Goal: Task Accomplishment & Management: Use online tool/utility

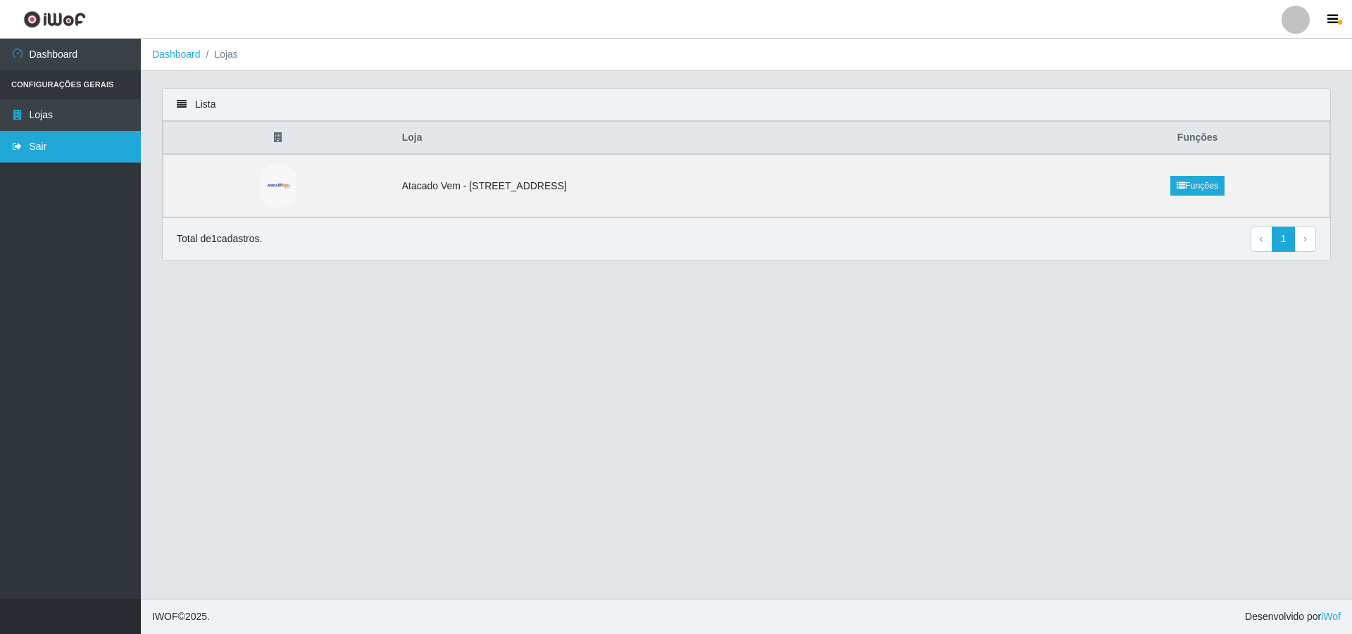
click at [41, 144] on link "Sair" at bounding box center [70, 147] width 141 height 32
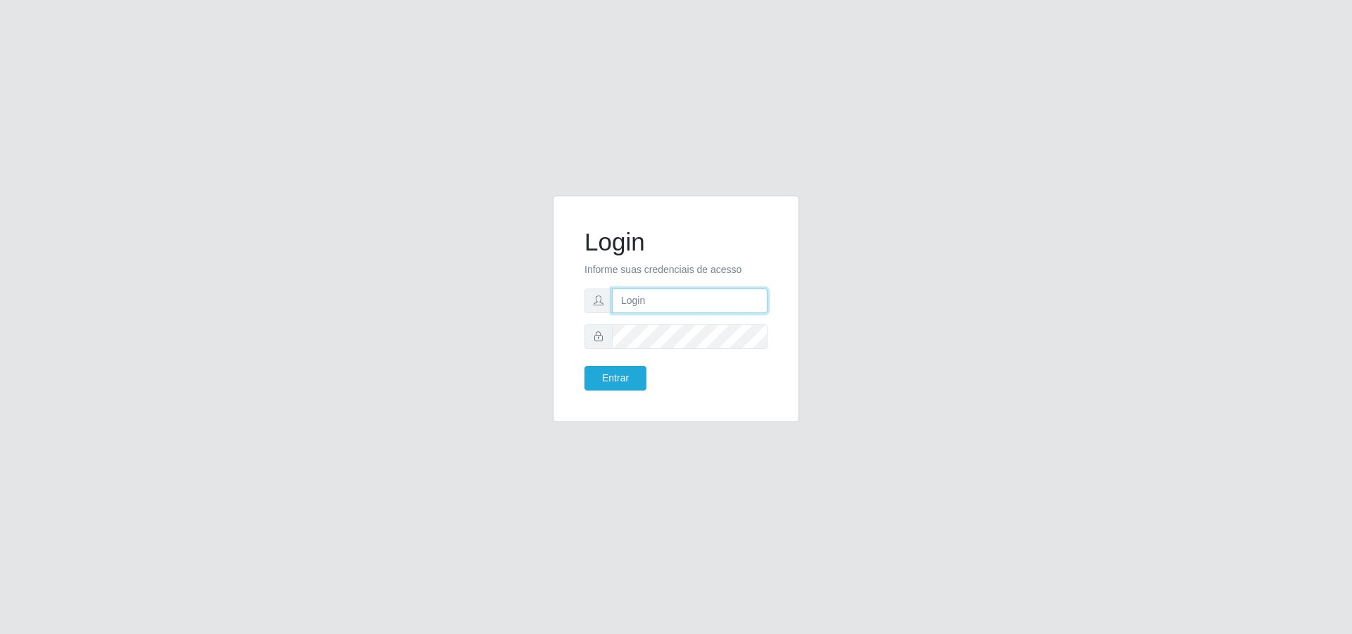
type input "[PERSON_NAME][EMAIL_ADDRESS][DOMAIN_NAME]"
click at [613, 378] on button "Entrar" at bounding box center [615, 378] width 62 height 25
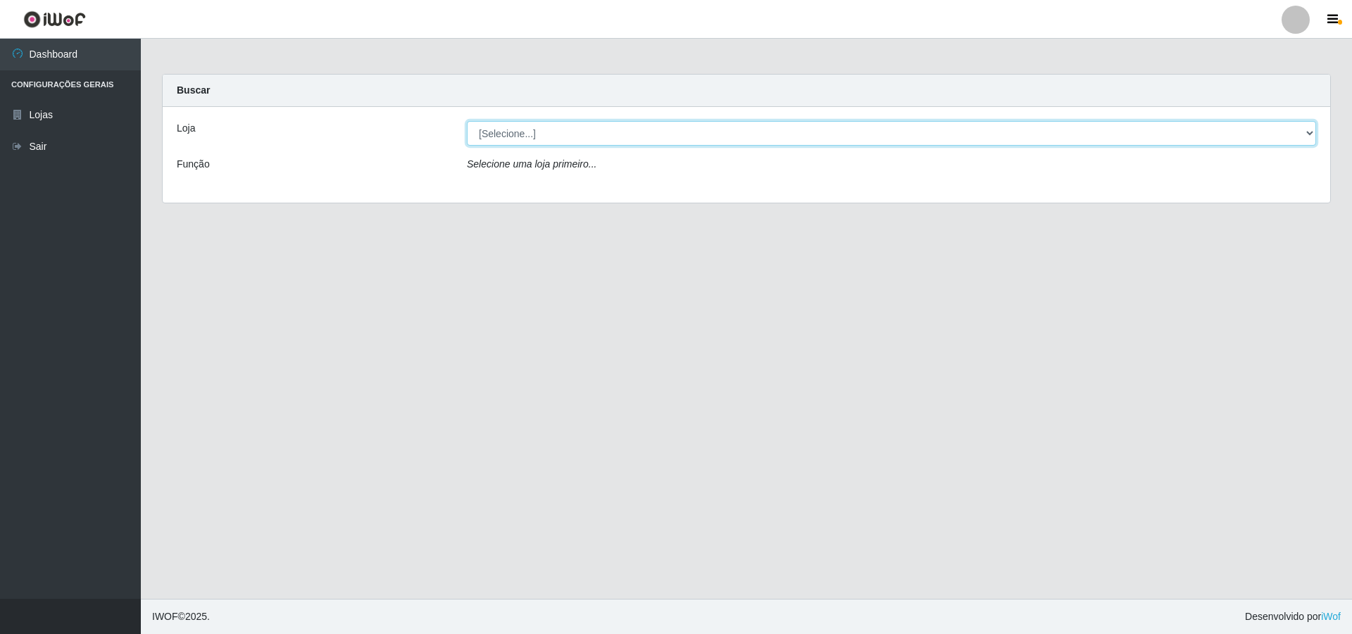
click at [544, 132] on select "[Selecione...] Atacado Vem - [STREET_ADDRESS]" at bounding box center [891, 133] width 849 height 25
select select "461"
click at [467, 121] on select "[Selecione...] Atacado Vem - [STREET_ADDRESS]" at bounding box center [891, 133] width 849 height 25
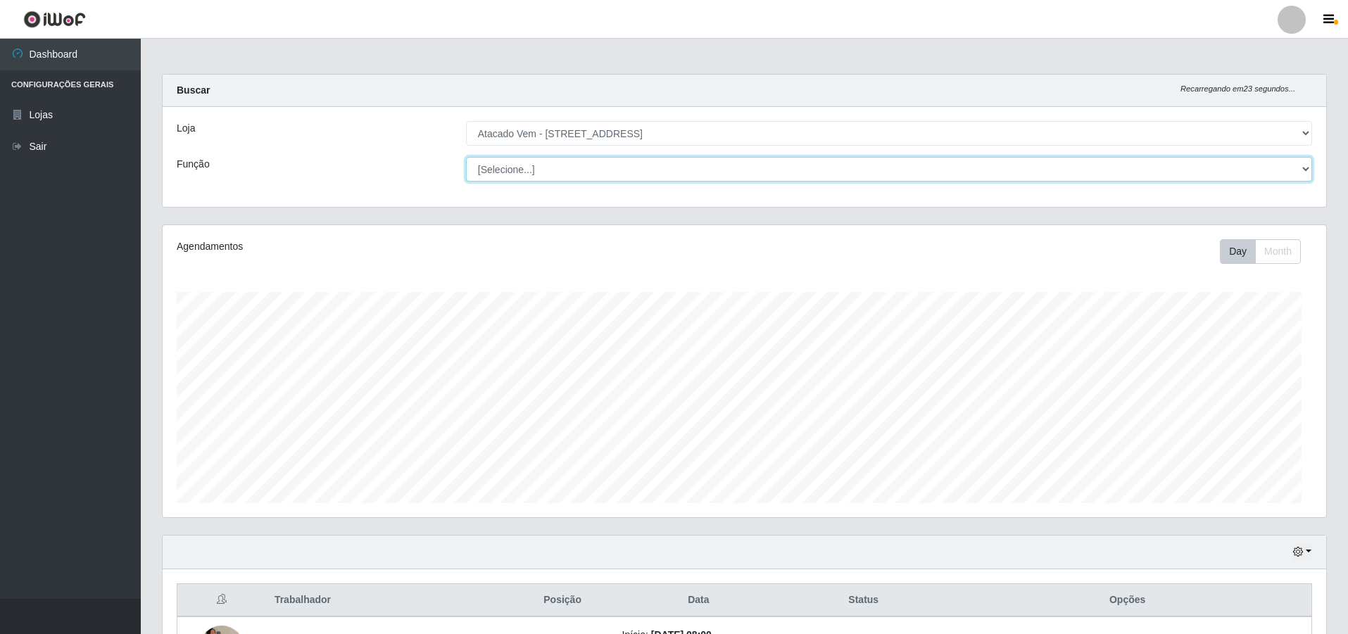
drag, startPoint x: 597, startPoint y: 175, endPoint x: 726, endPoint y: 161, distance: 129.7
click at [598, 175] on select "[Selecione...] Carregador e Descarregador de Caminhão Carregador e Descarregado…" at bounding box center [889, 169] width 846 height 25
click at [1311, 166] on select "[Selecione...] Carregador e Descarregador de Caminhão Carregador e Descarregado…" at bounding box center [889, 169] width 846 height 25
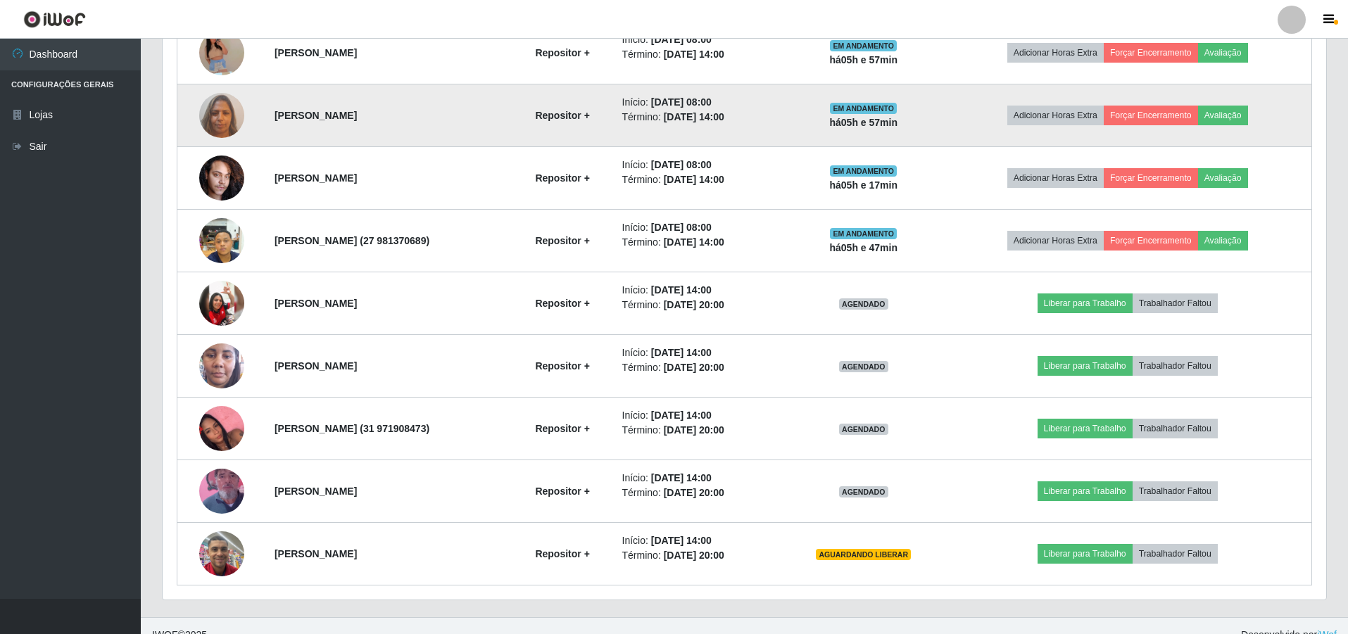
scroll to position [614, 0]
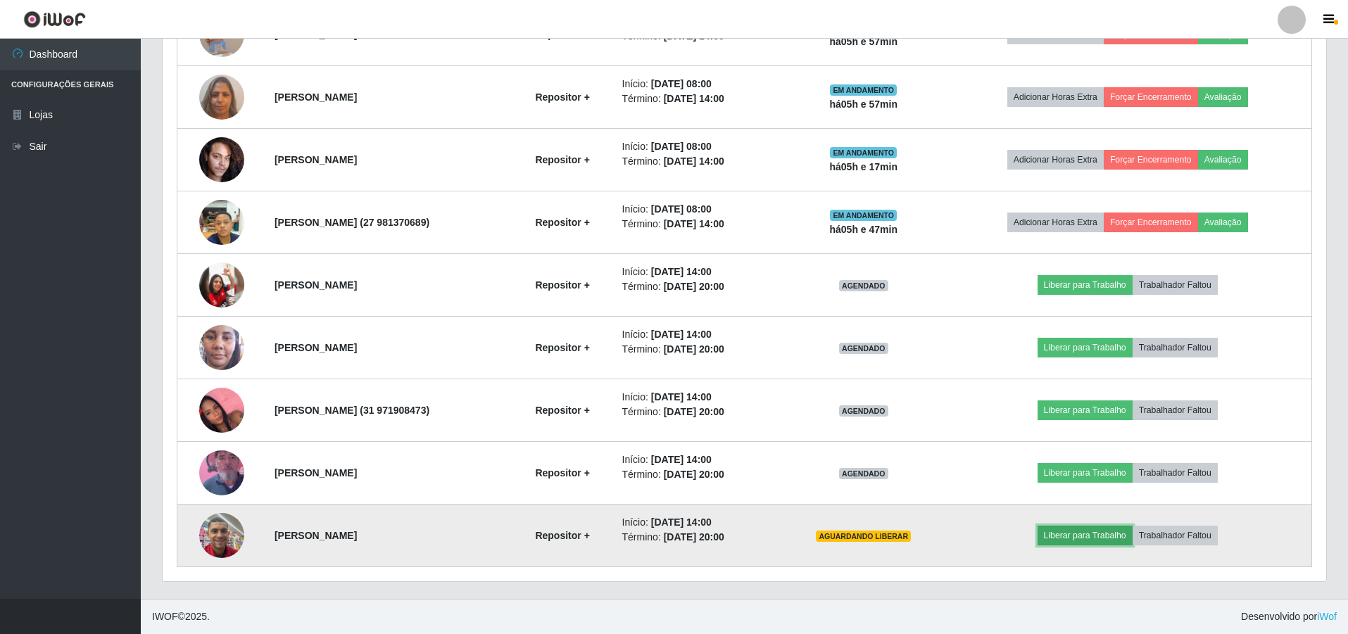
click at [1096, 532] on button "Liberar para Trabalho" at bounding box center [1085, 536] width 95 height 20
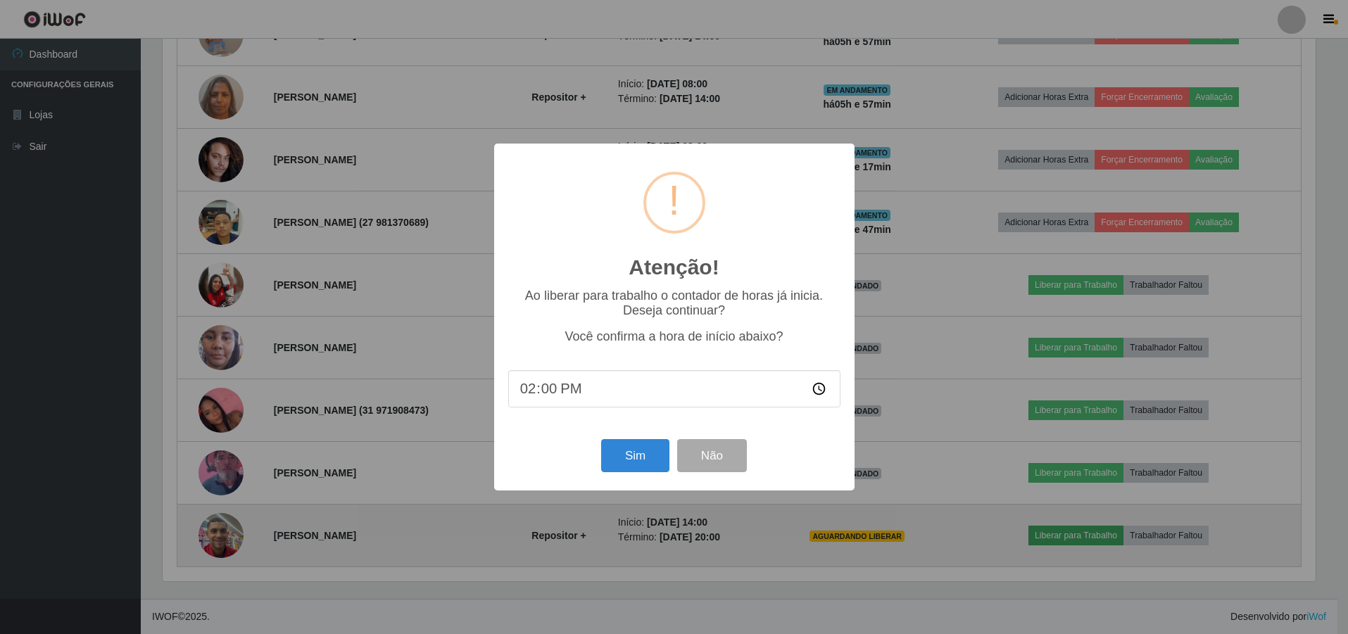
scroll to position [292, 1157]
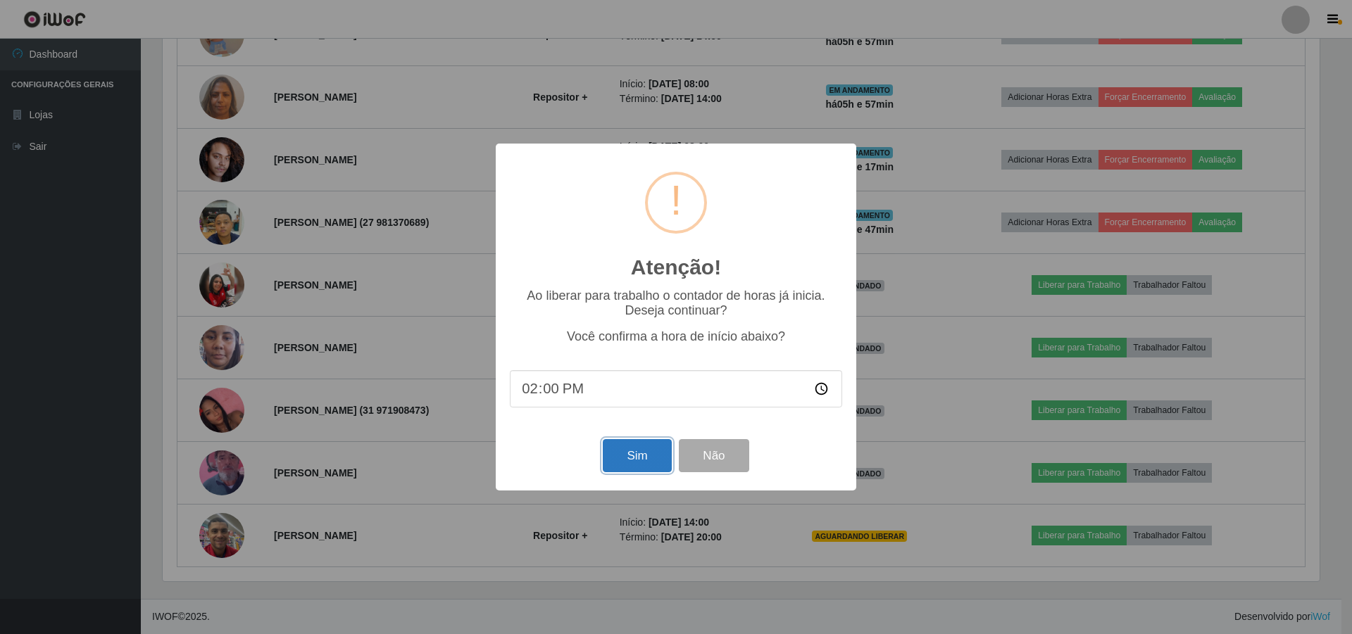
click at [658, 458] on button "Sim" at bounding box center [637, 455] width 68 height 33
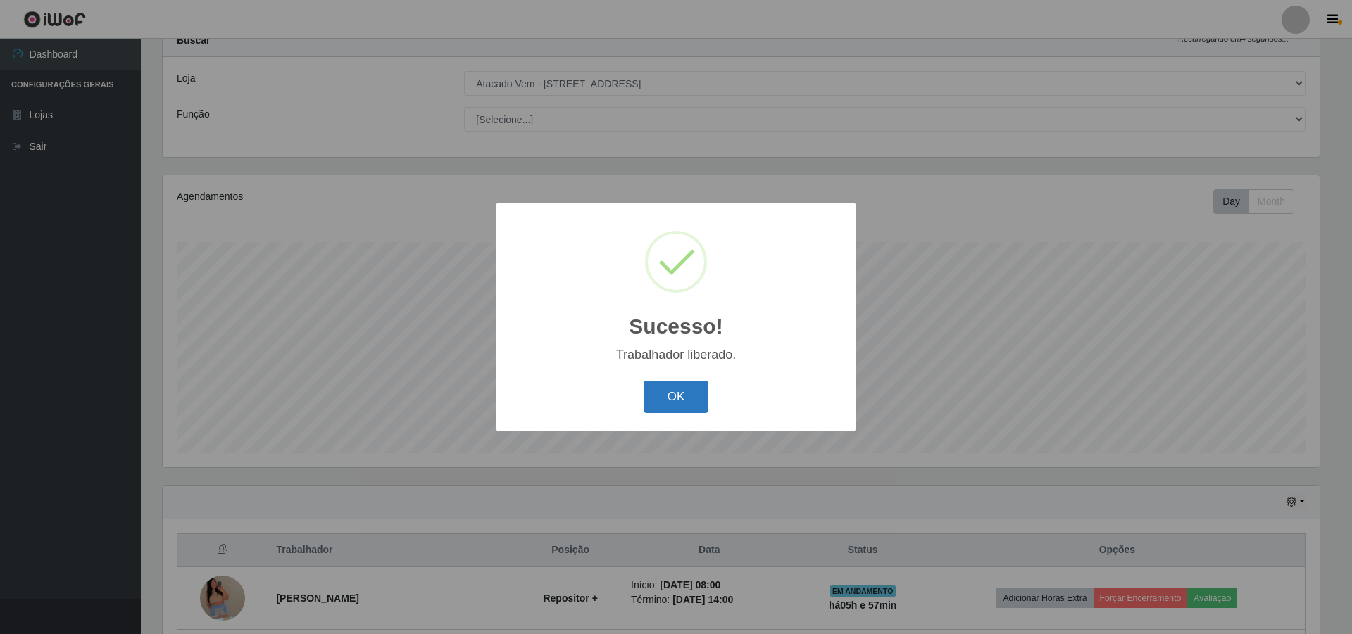
click at [679, 385] on button "OK" at bounding box center [676, 397] width 65 height 33
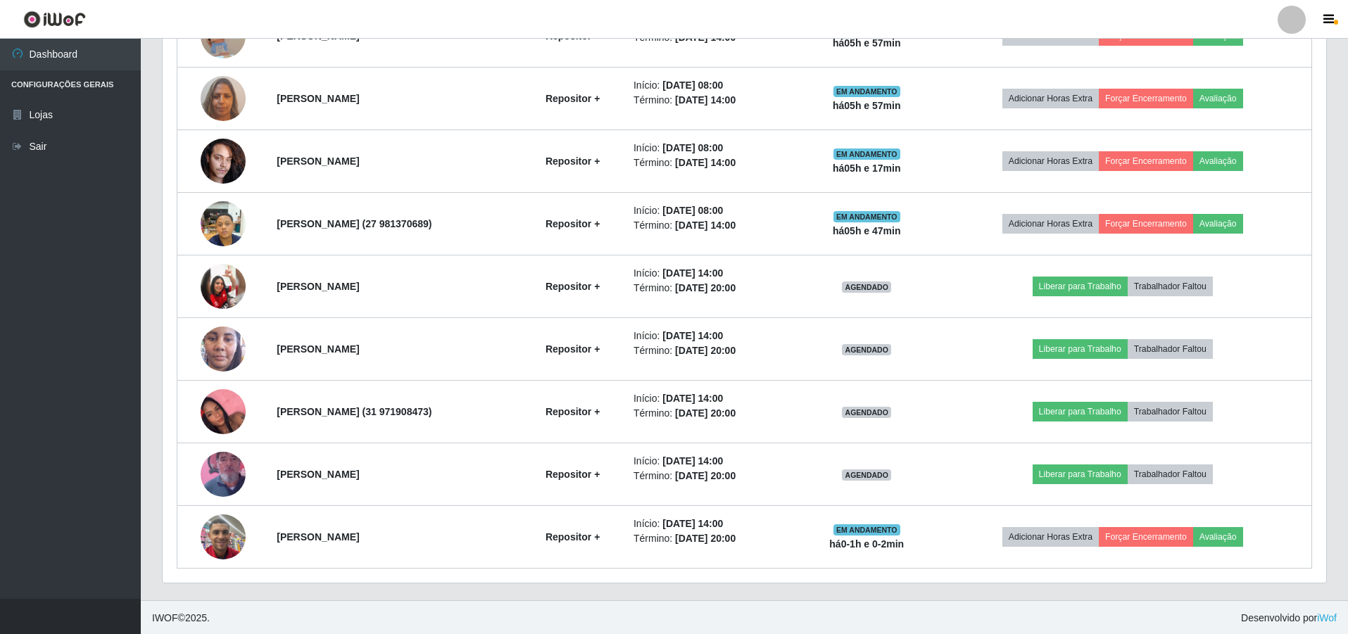
scroll to position [614, 0]
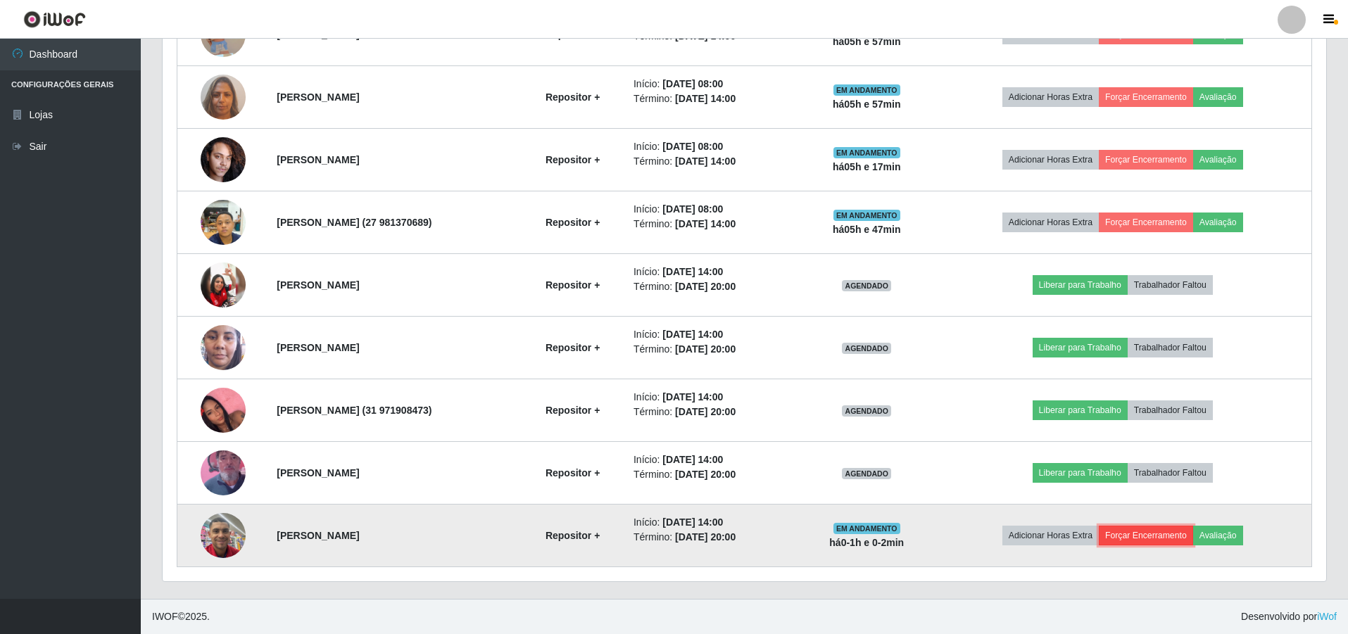
click at [1167, 534] on button "Forçar Encerramento" at bounding box center [1146, 536] width 94 height 20
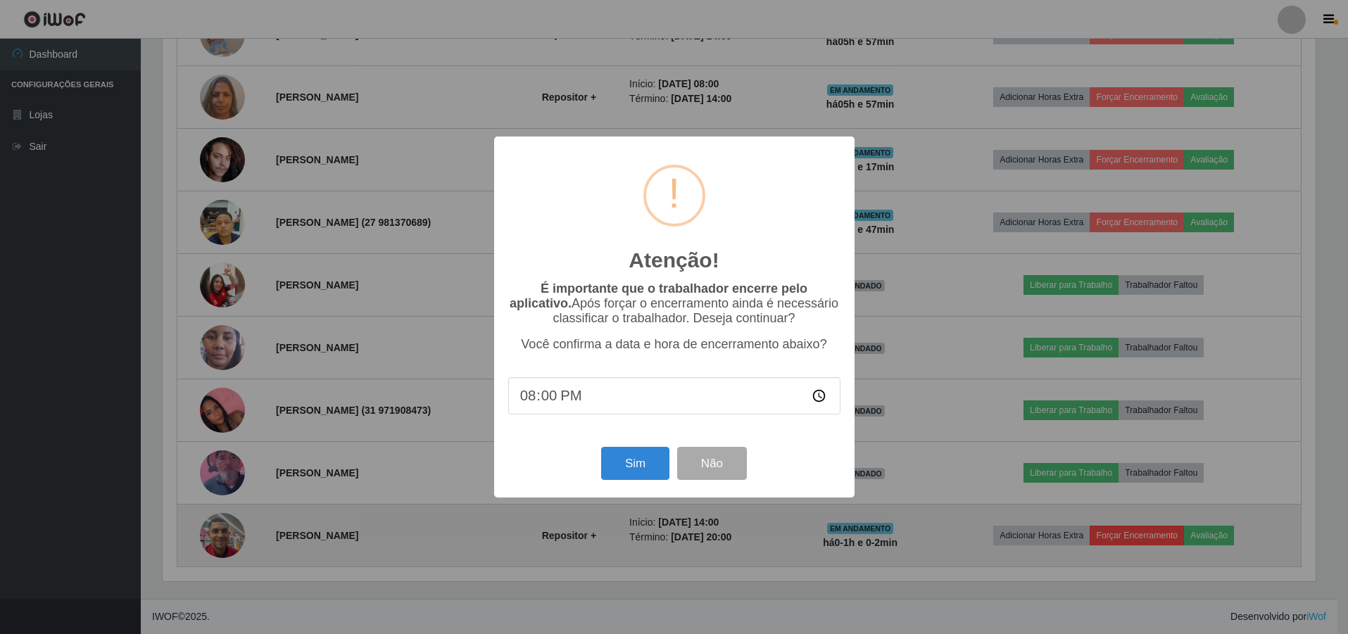
scroll to position [292, 1157]
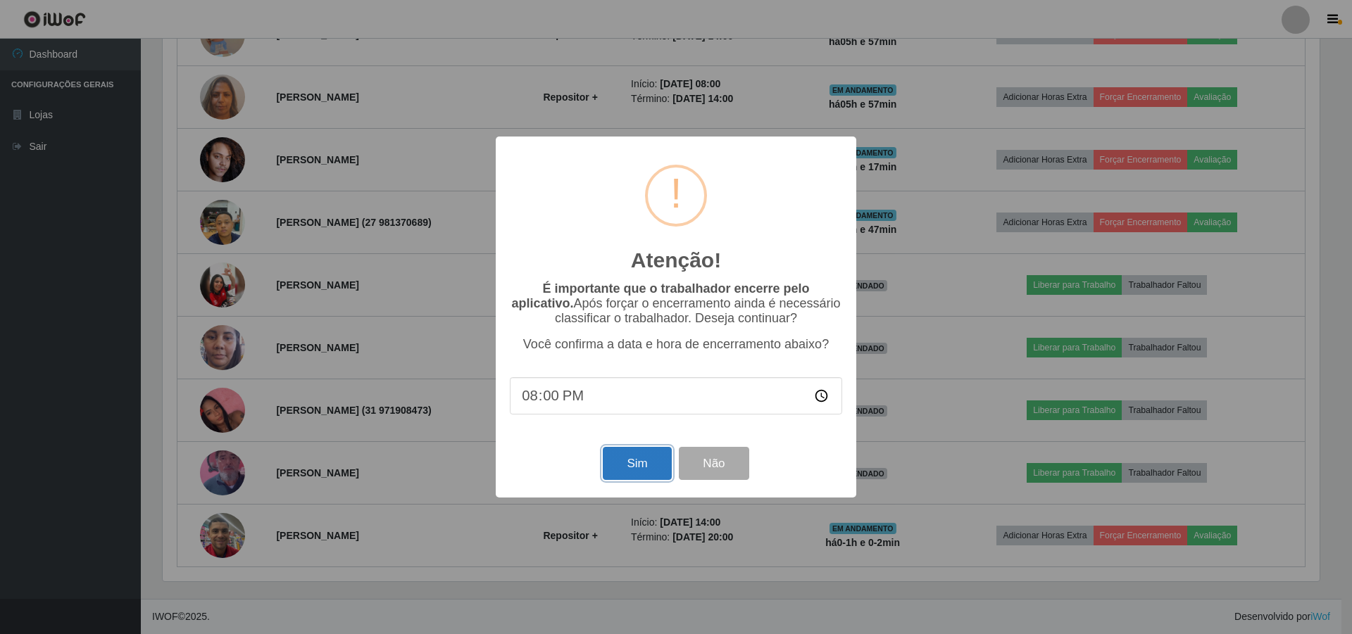
click at [639, 463] on button "Sim" at bounding box center [637, 463] width 68 height 33
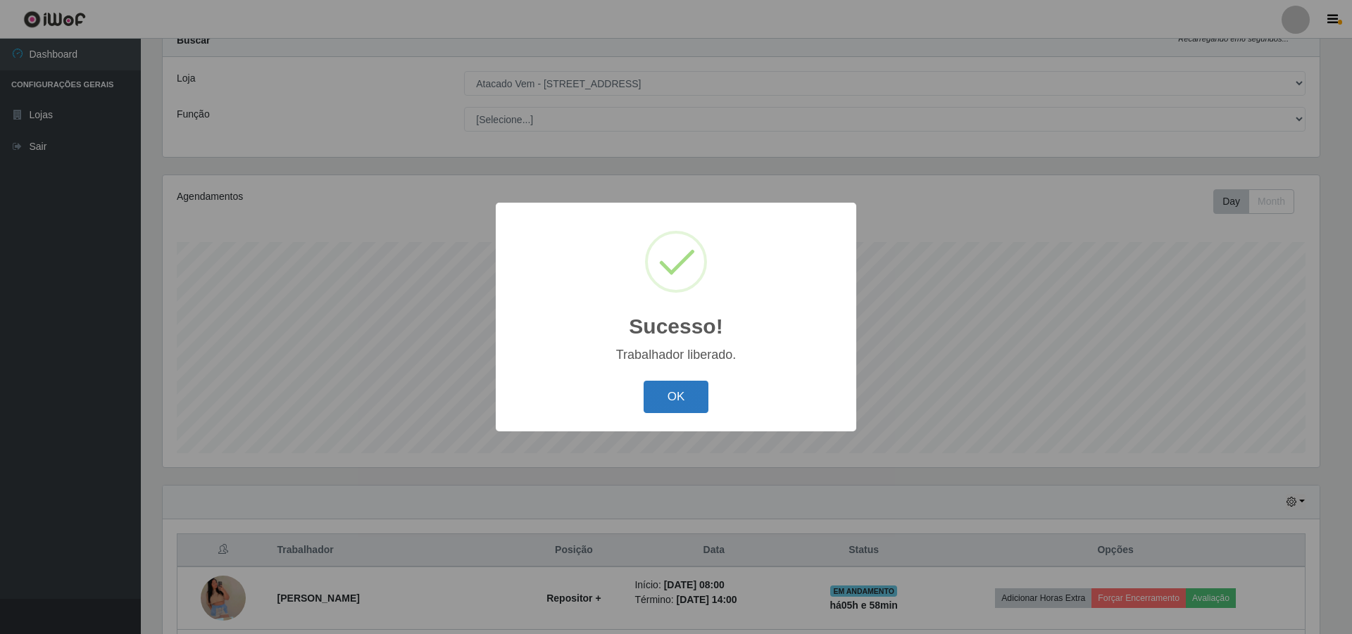
click at [674, 390] on button "OK" at bounding box center [676, 397] width 65 height 33
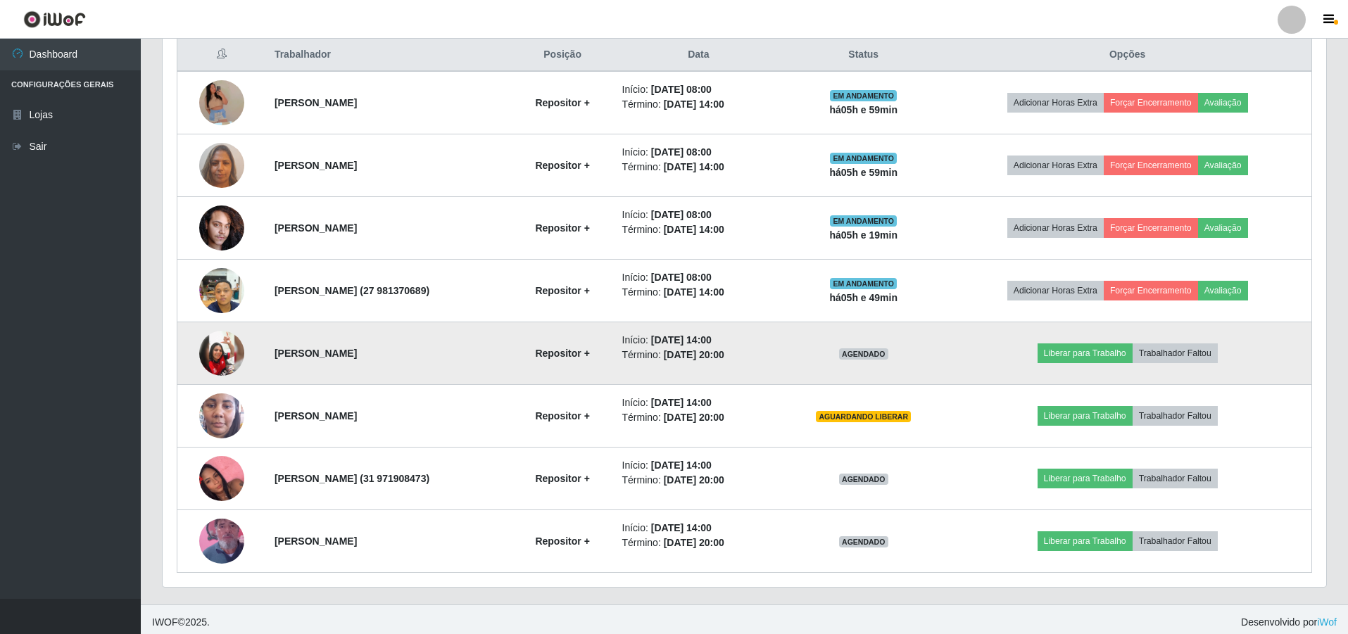
scroll to position [551, 0]
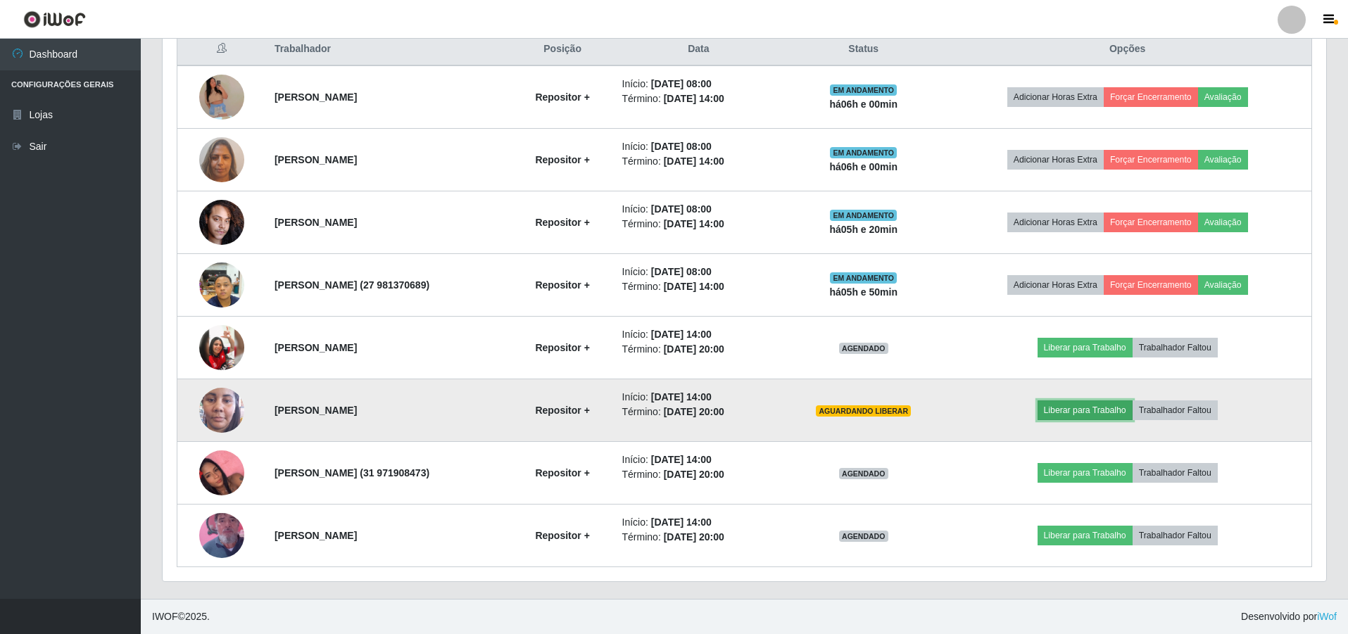
click at [1103, 412] on button "Liberar para Trabalho" at bounding box center [1085, 411] width 95 height 20
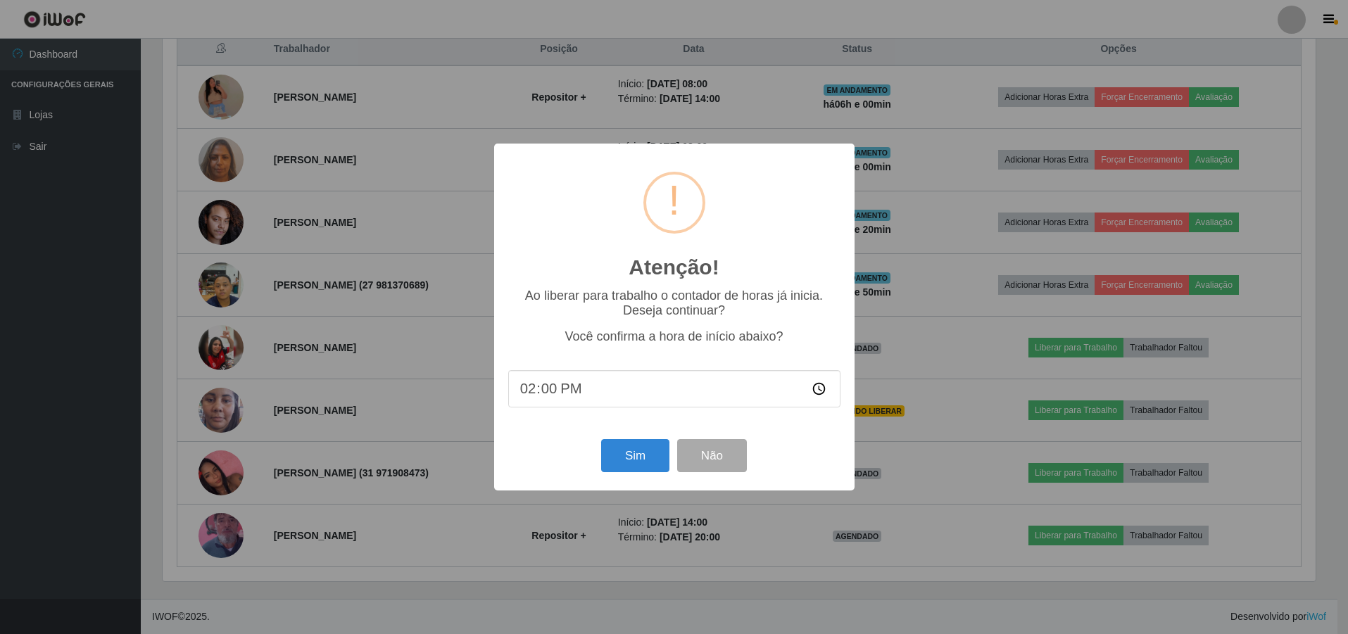
scroll to position [292, 1157]
click at [639, 453] on button "Sim" at bounding box center [637, 455] width 68 height 33
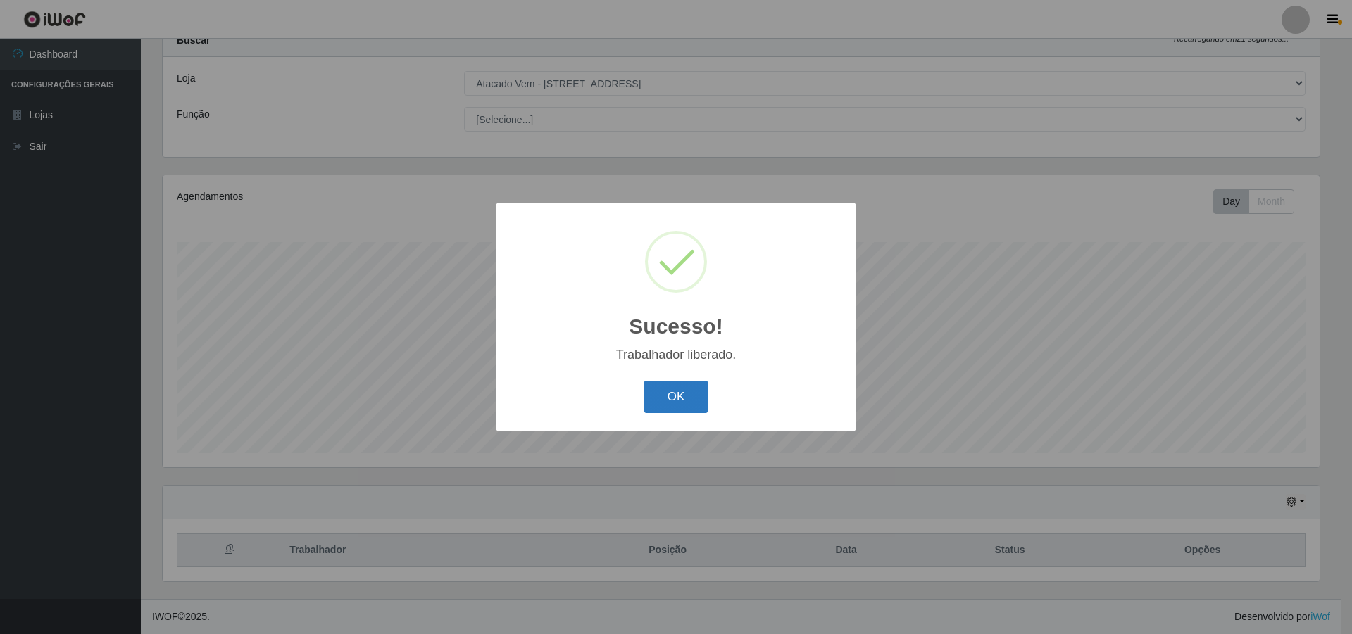
click at [704, 400] on button "OK" at bounding box center [676, 397] width 65 height 33
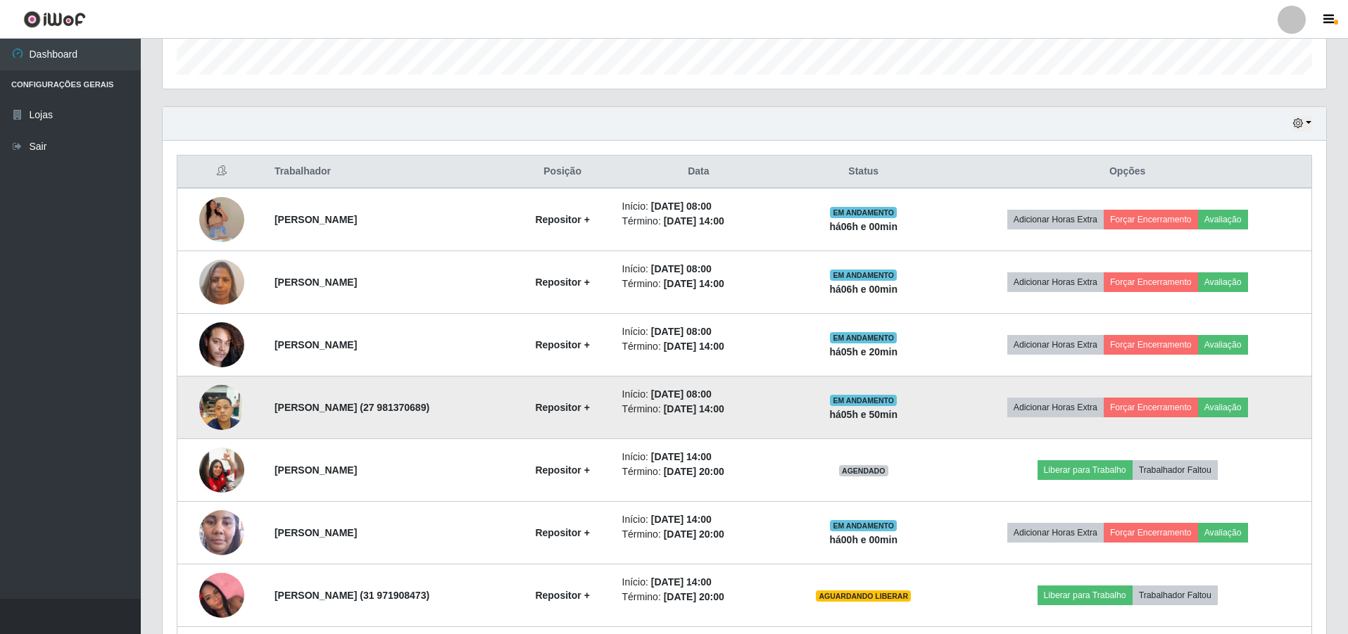
scroll to position [551, 0]
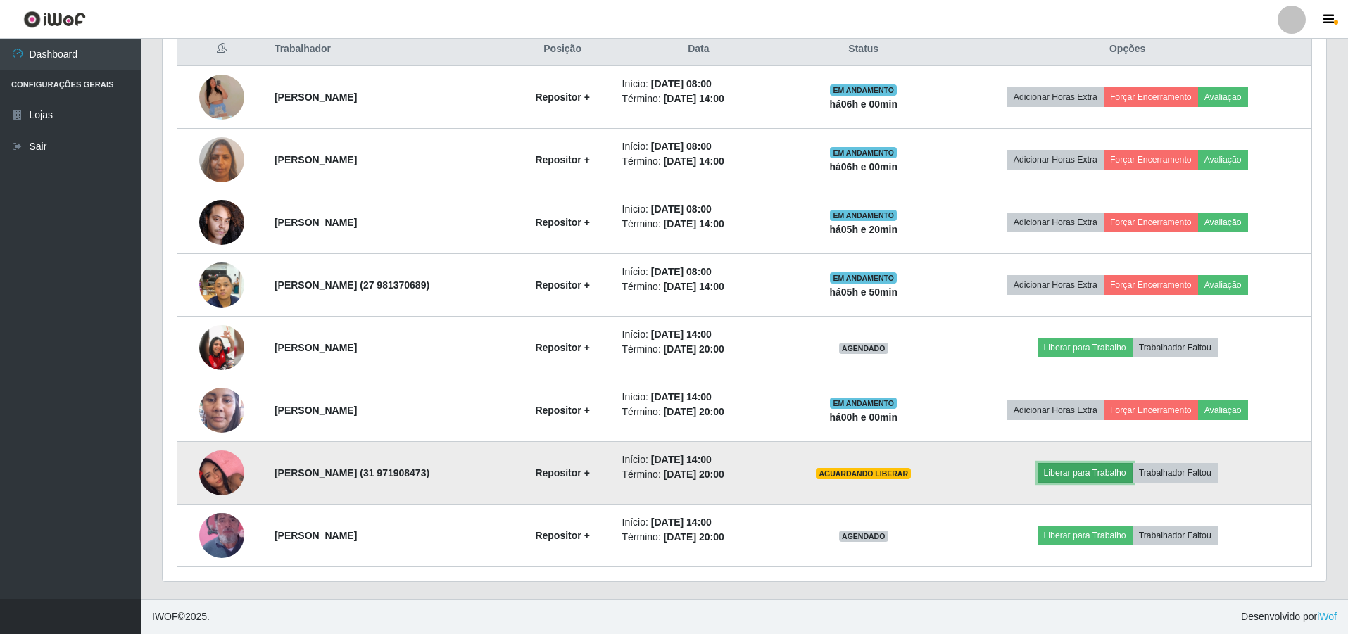
click at [1086, 474] on button "Liberar para Trabalho" at bounding box center [1085, 473] width 95 height 20
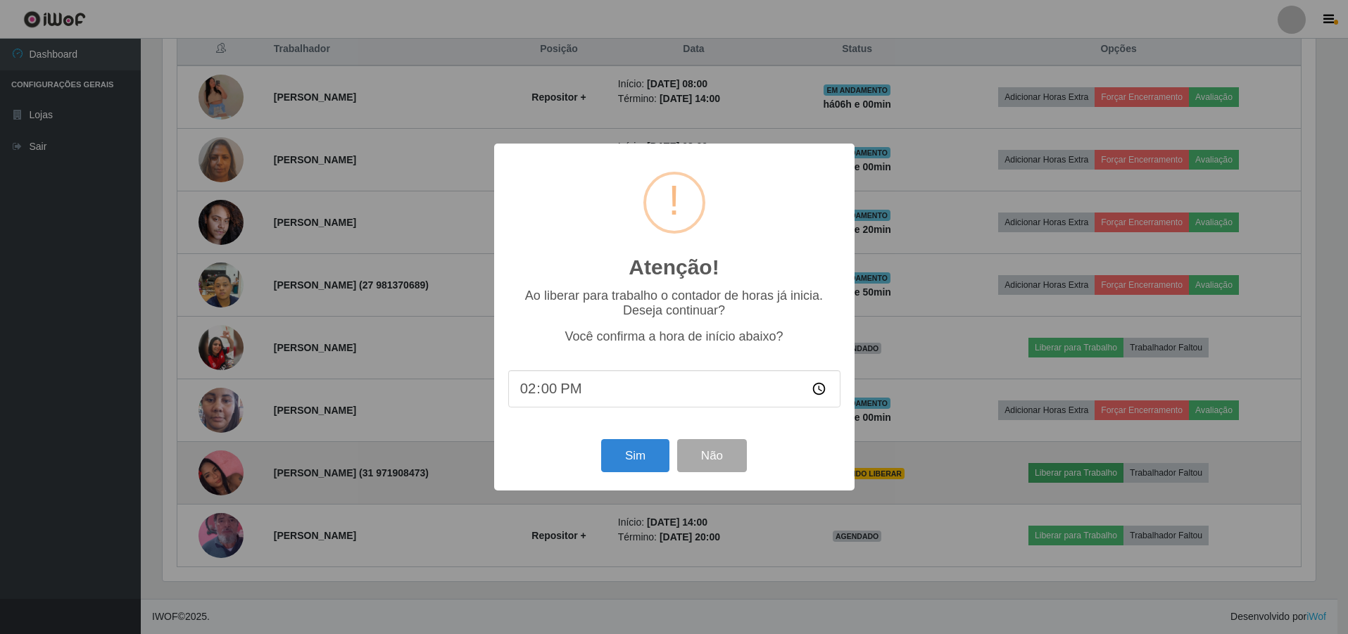
scroll to position [292, 1157]
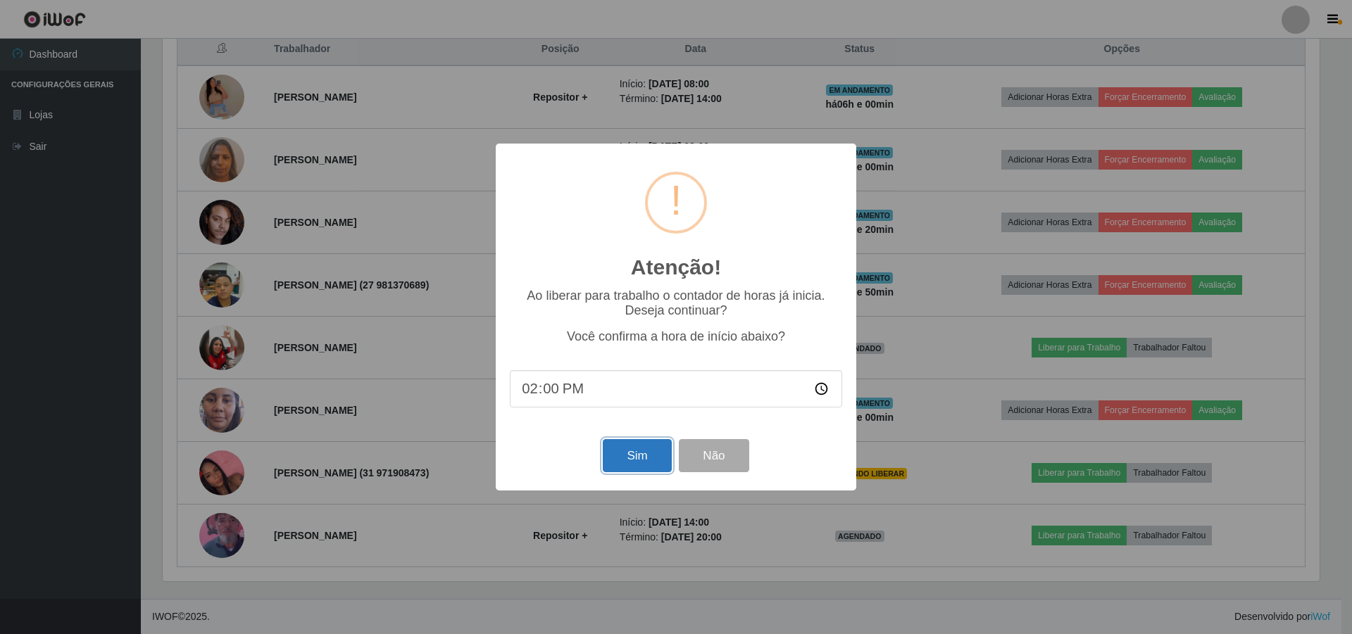
click at [630, 451] on button "Sim" at bounding box center [637, 455] width 68 height 33
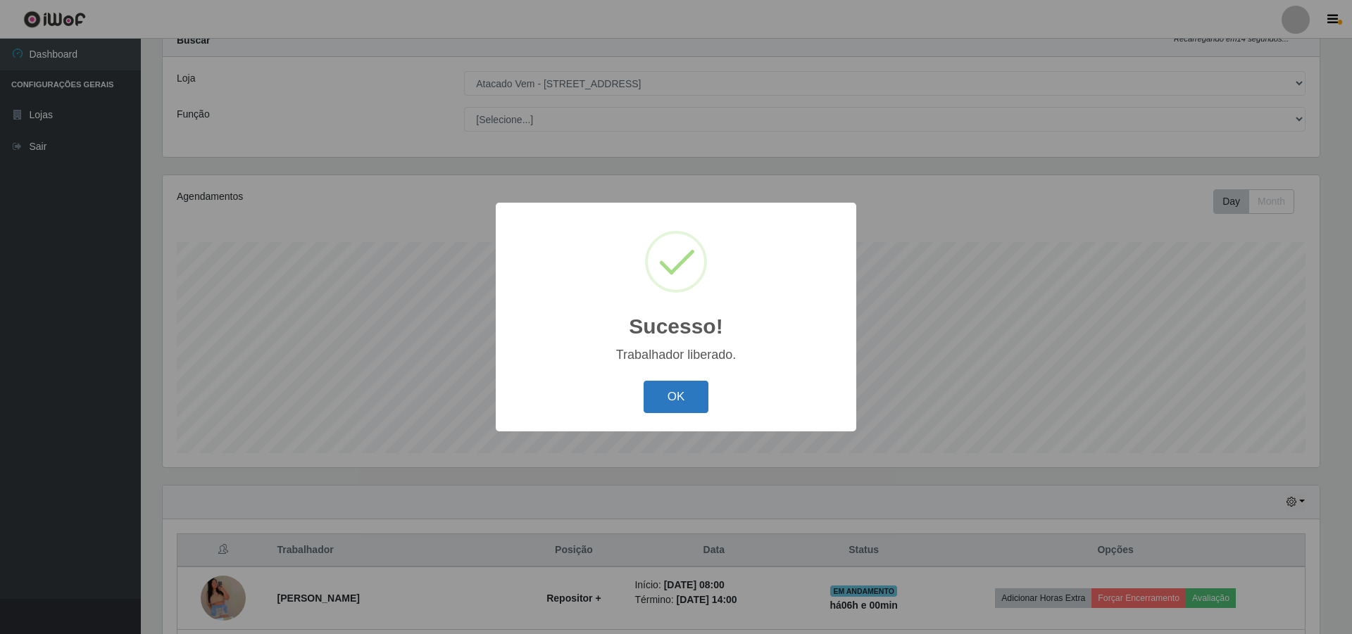
click at [679, 401] on button "OK" at bounding box center [676, 397] width 65 height 33
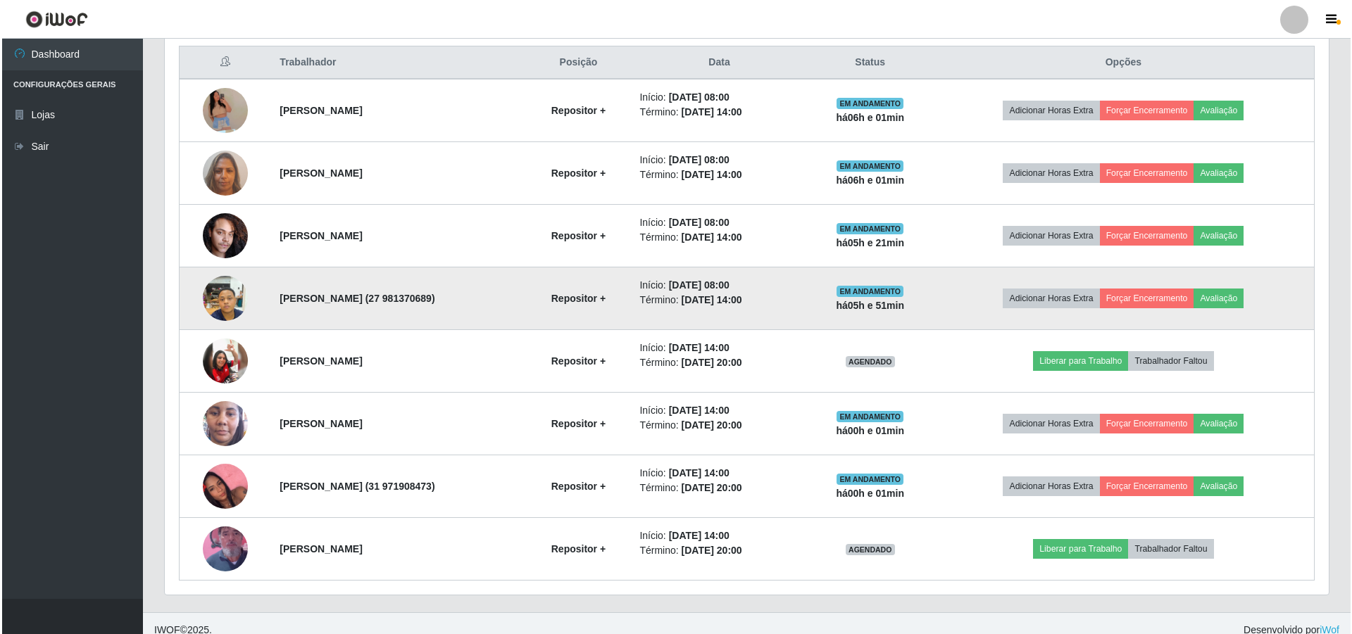
scroll to position [551, 0]
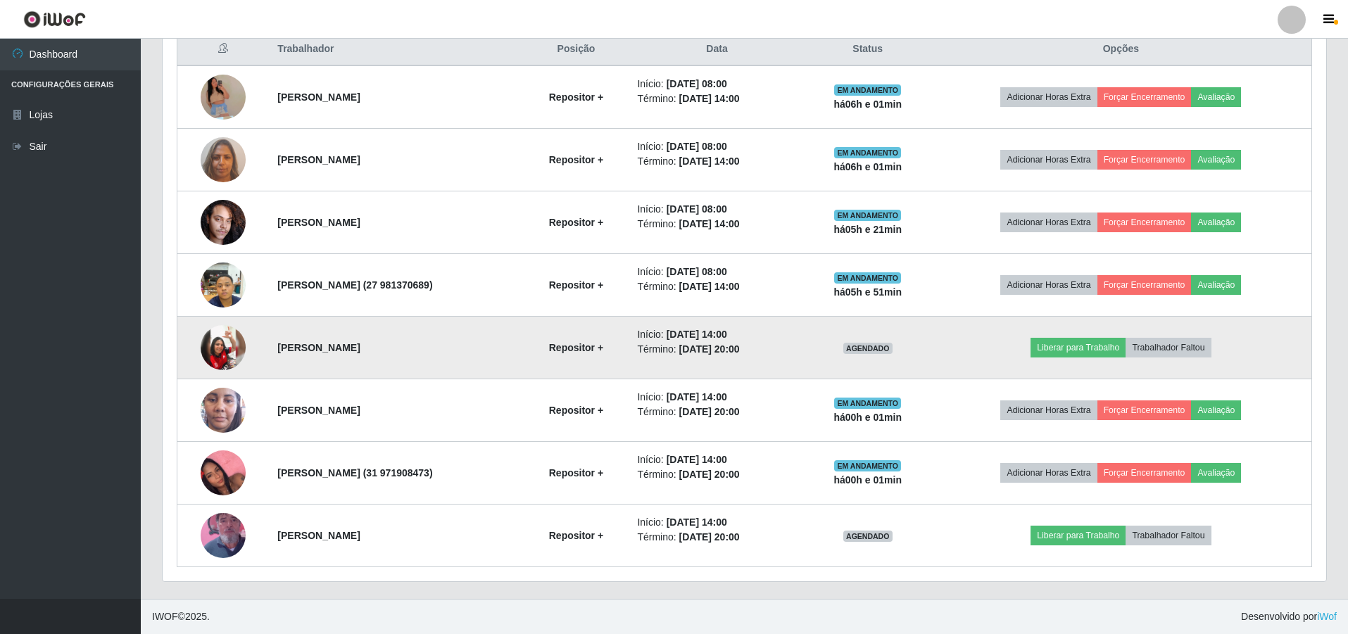
click at [188, 336] on td at bounding box center [223, 348] width 92 height 63
click at [222, 342] on img at bounding box center [223, 347] width 45 height 45
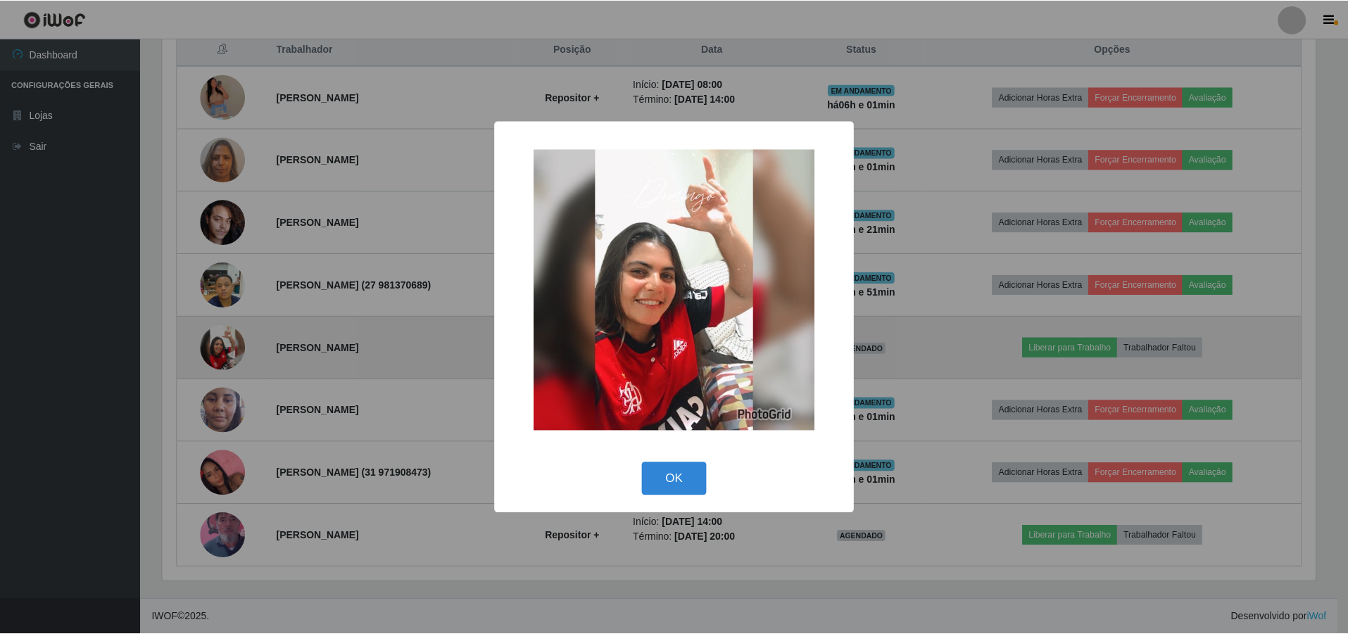
scroll to position [292, 1157]
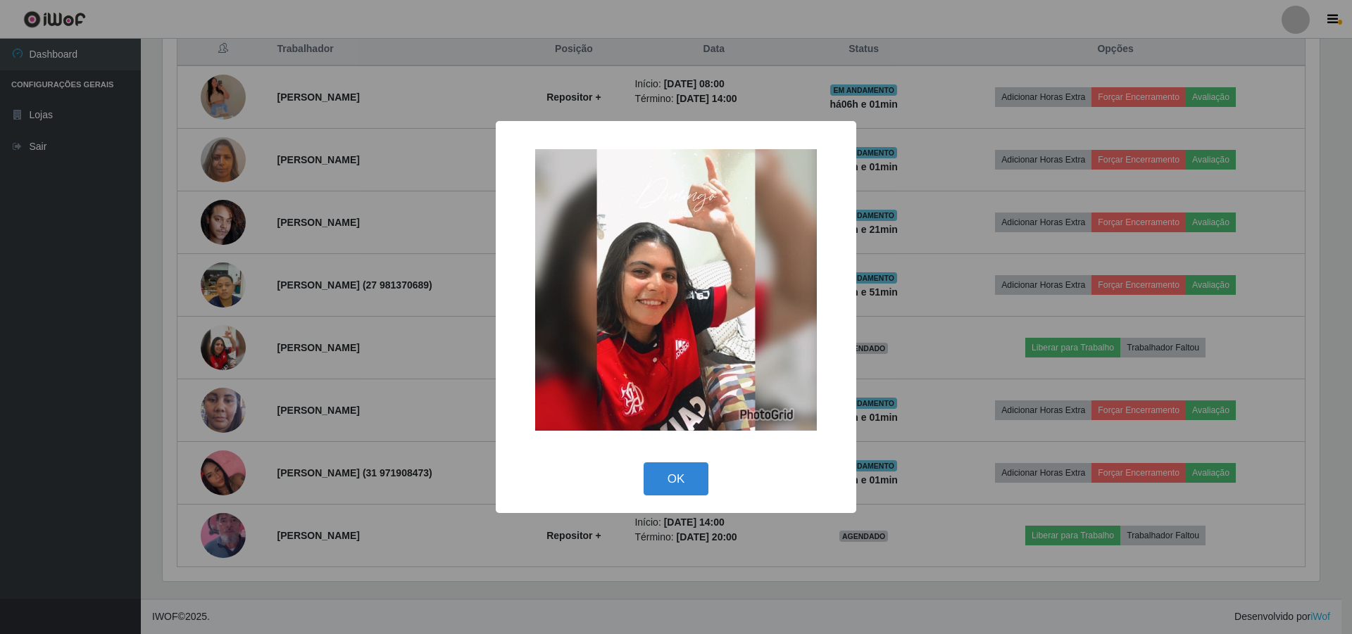
click at [293, 303] on div "× OK Cancel" at bounding box center [676, 317] width 1352 height 634
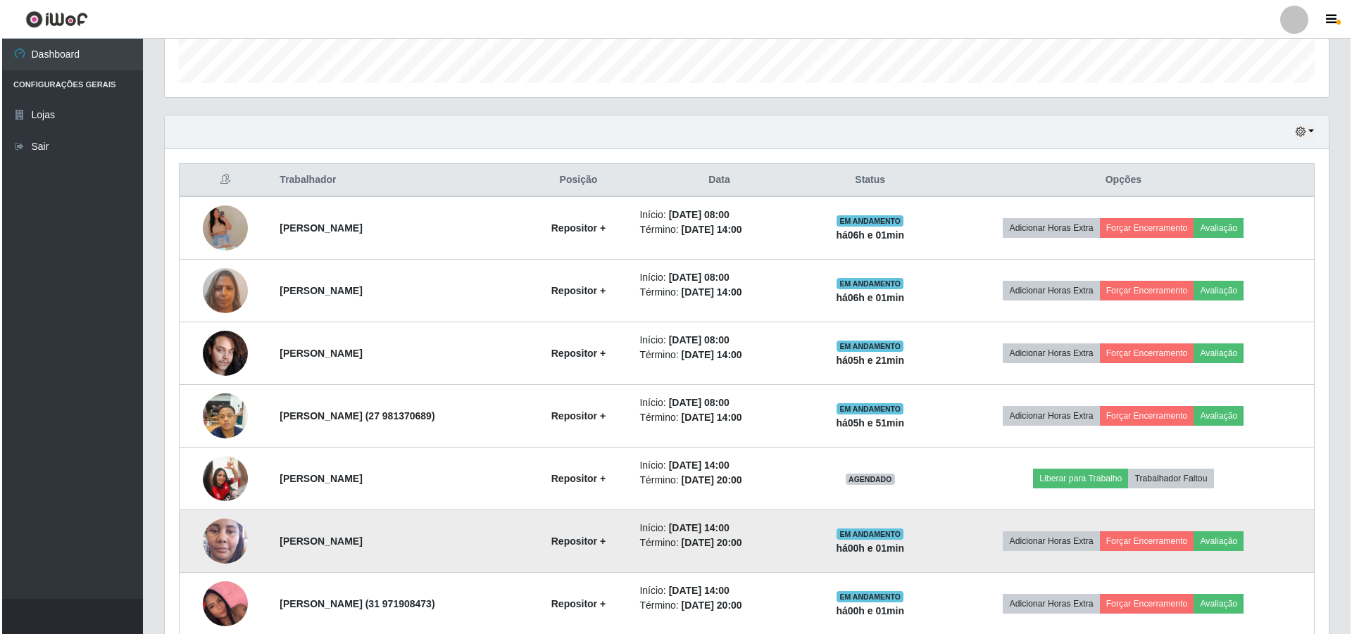
scroll to position [410, 0]
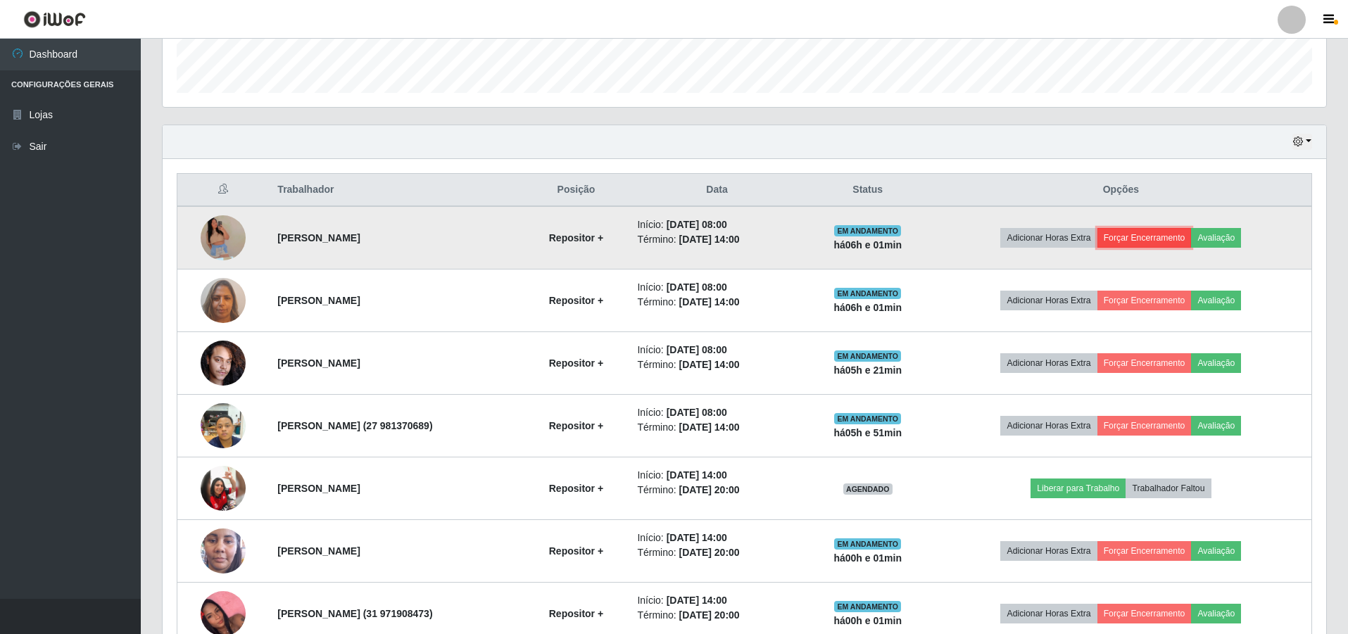
click at [1156, 236] on button "Forçar Encerramento" at bounding box center [1145, 238] width 94 height 20
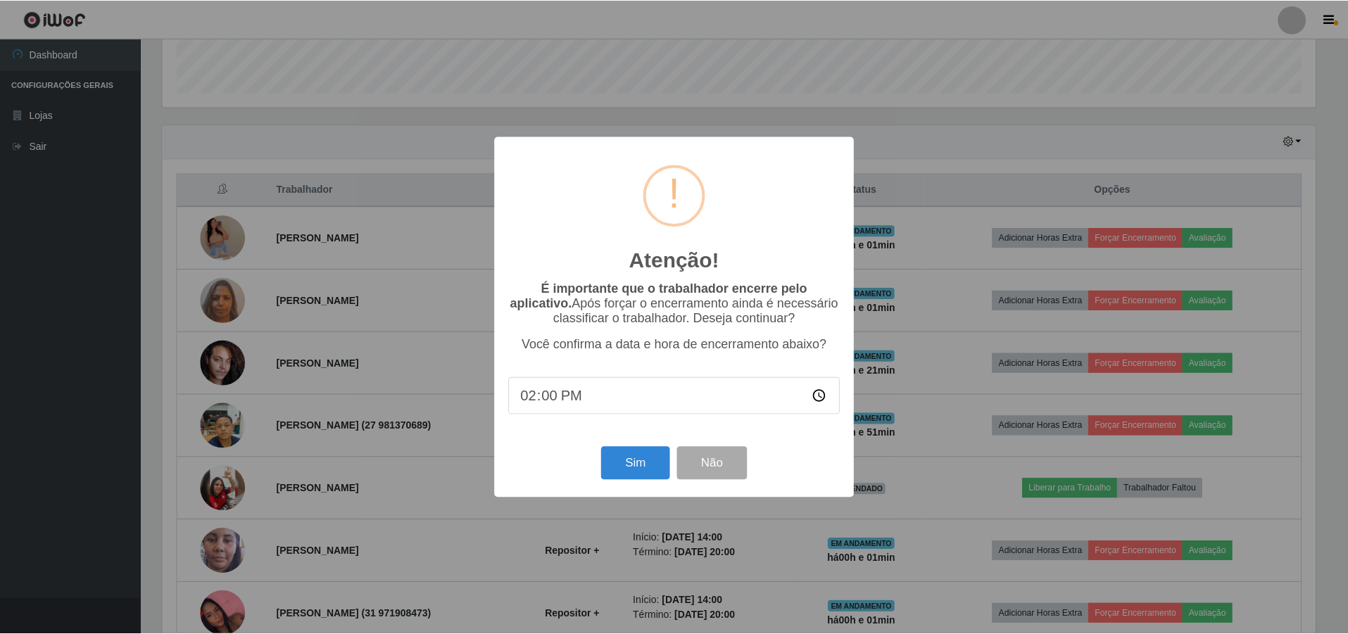
scroll to position [292, 1157]
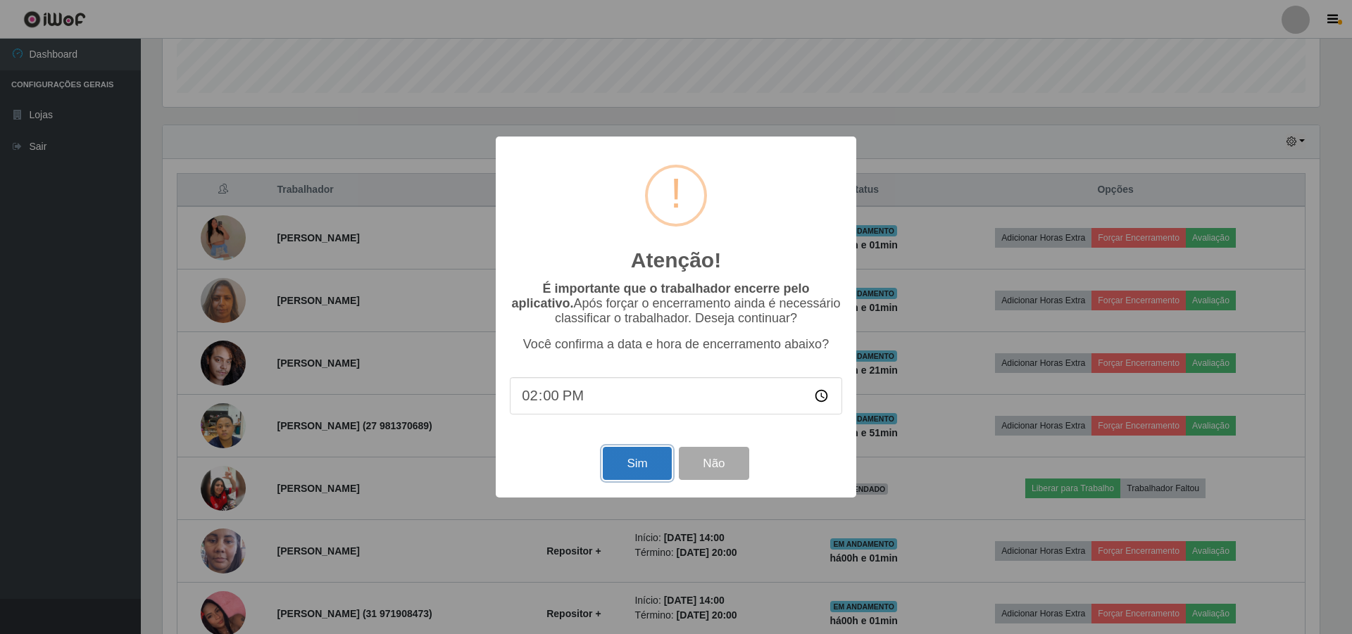
click at [653, 463] on button "Sim" at bounding box center [637, 463] width 68 height 33
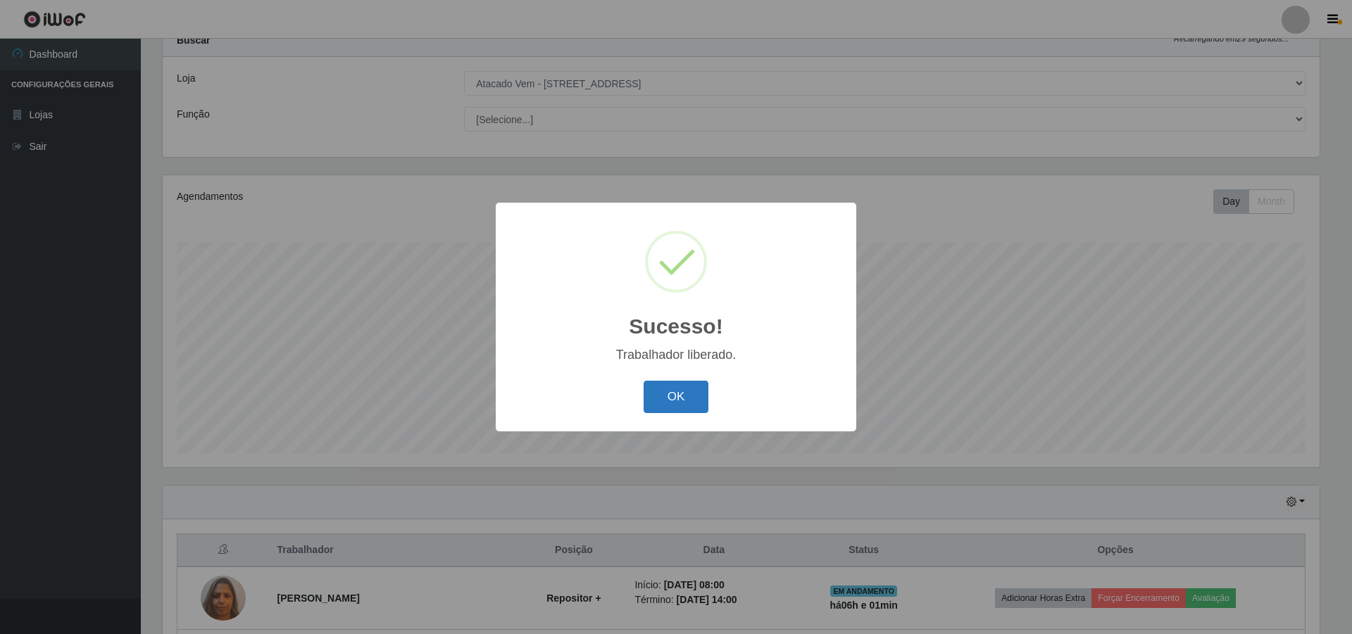
click at [682, 391] on button "OK" at bounding box center [676, 397] width 65 height 33
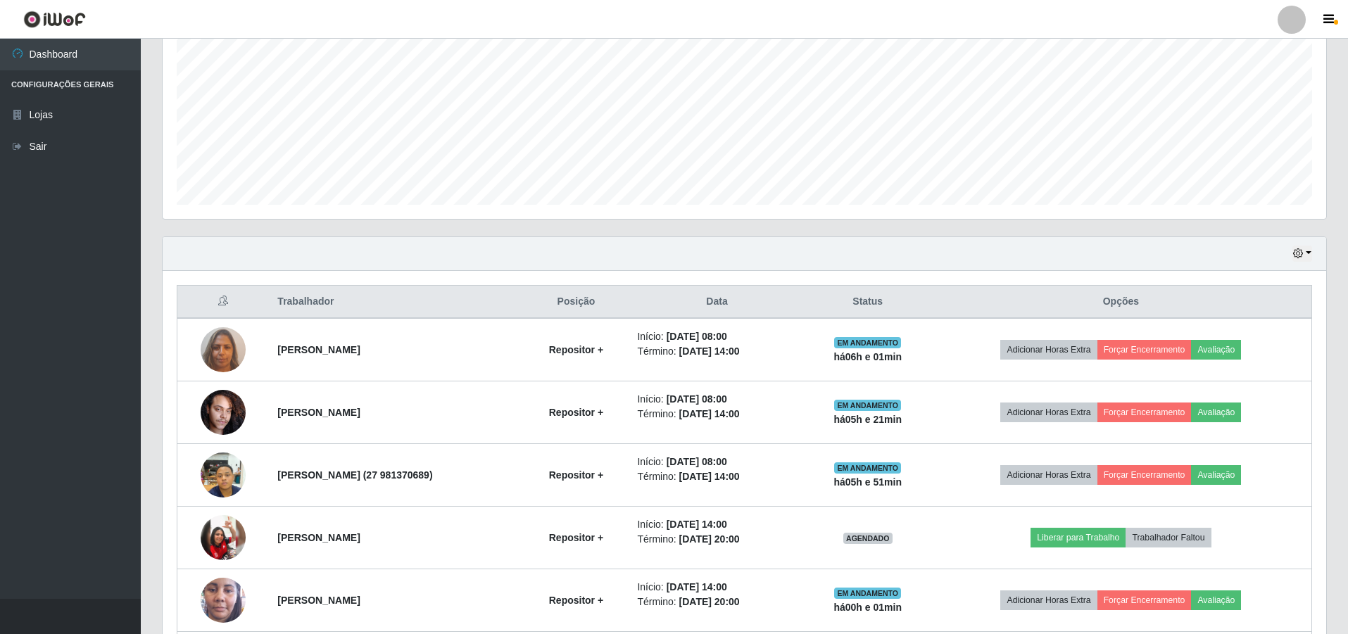
scroll to position [332, 0]
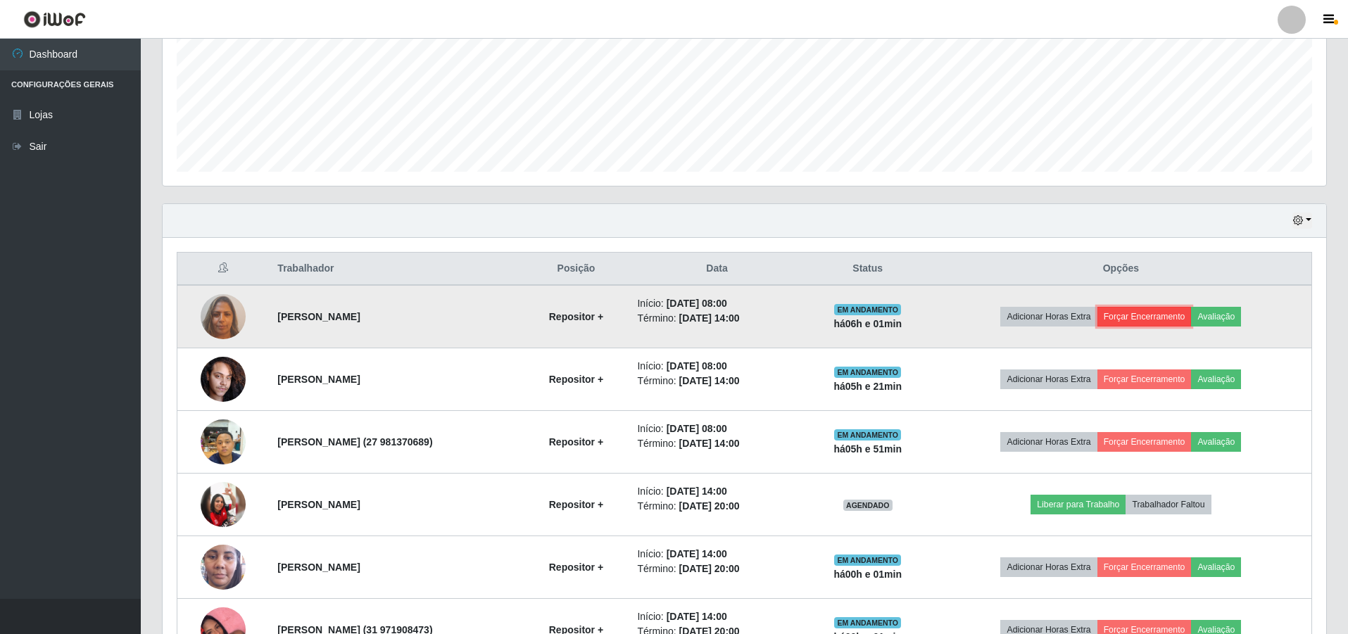
click at [1150, 318] on button "Forçar Encerramento" at bounding box center [1145, 317] width 94 height 20
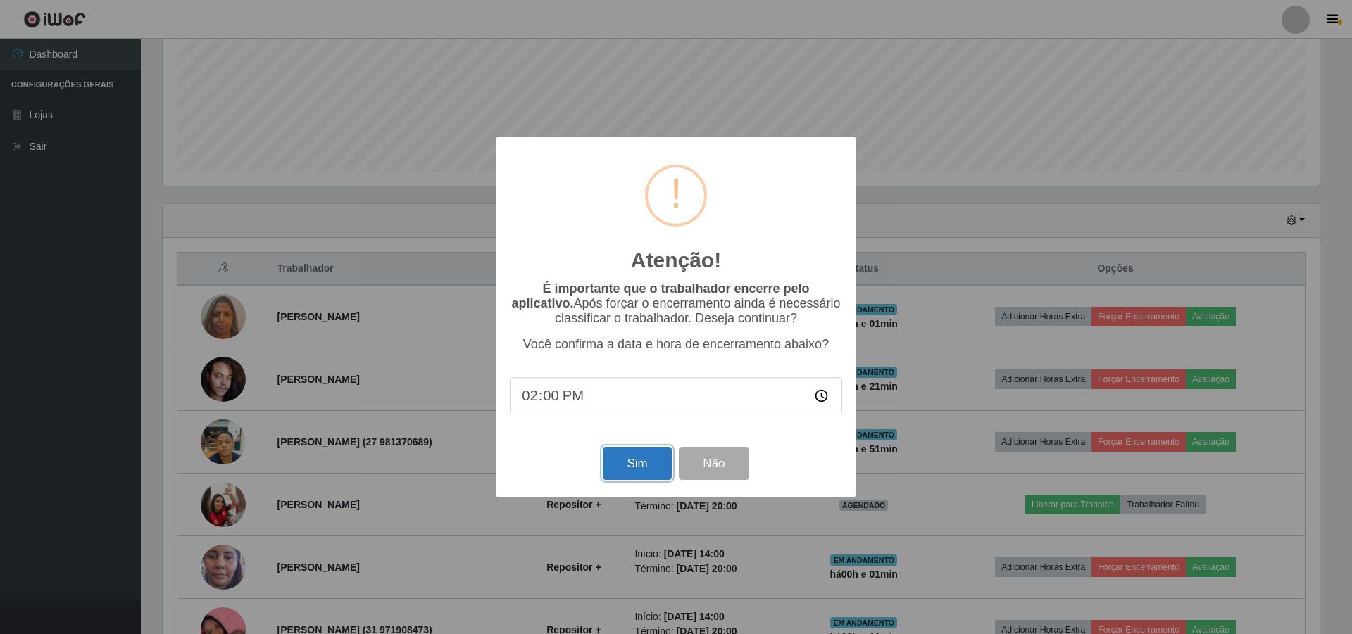
click at [621, 462] on button "Sim" at bounding box center [637, 463] width 68 height 33
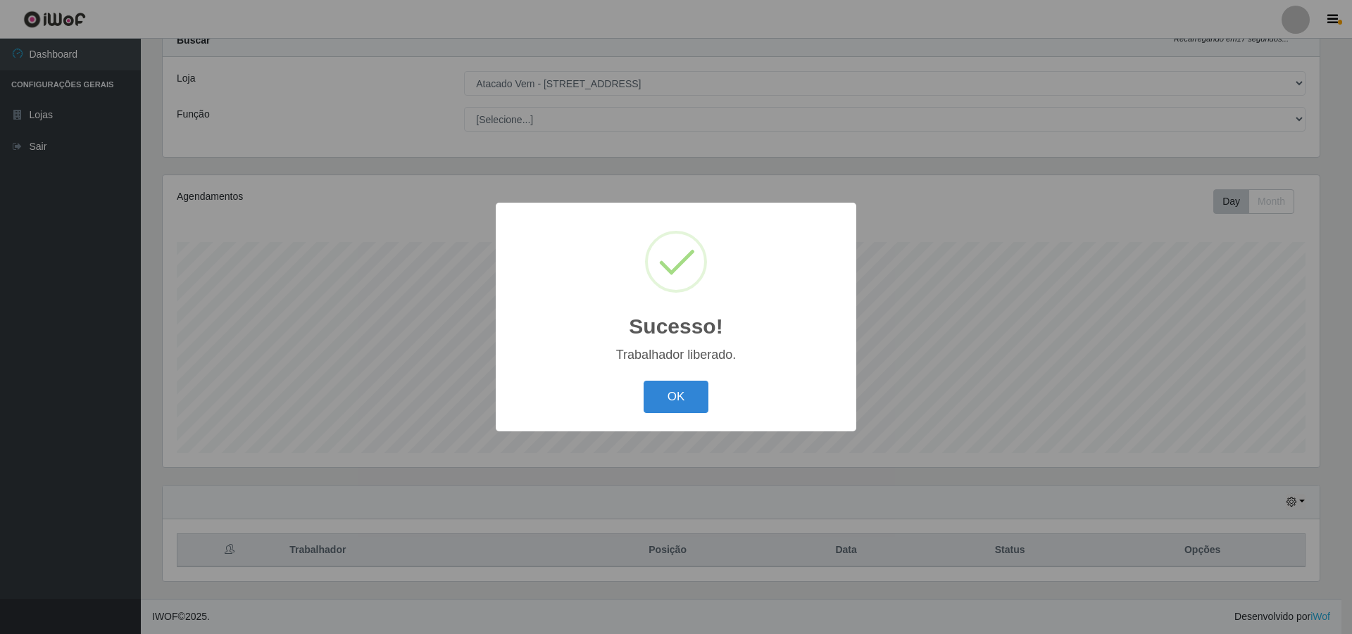
click at [1145, 308] on div "Sucesso! × Trabalhador liberado. OK Cancel" at bounding box center [676, 317] width 1352 height 634
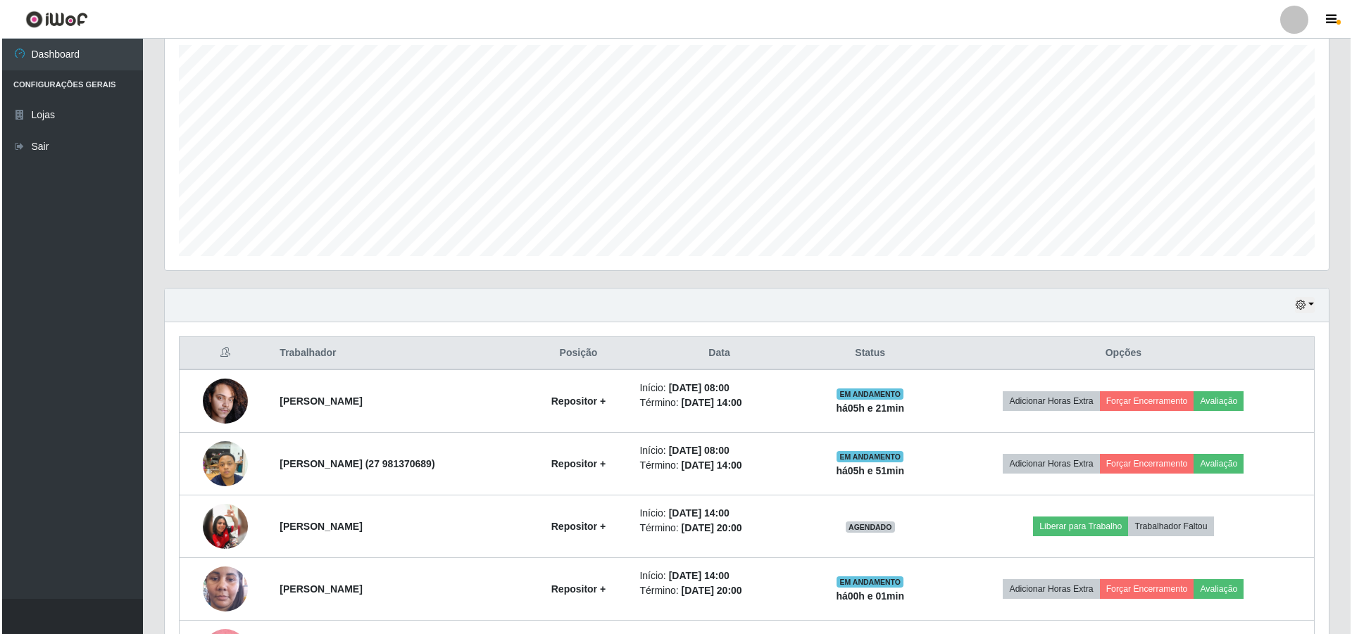
scroll to position [261, 0]
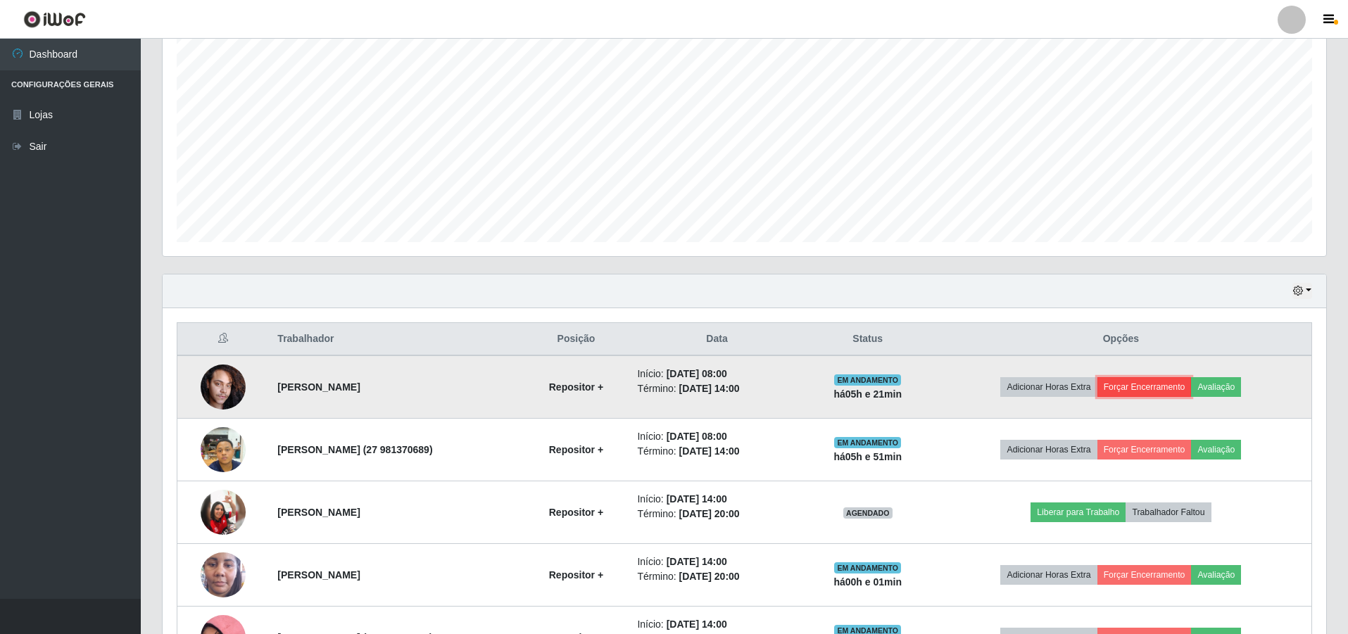
click at [1141, 383] on button "Forçar Encerramento" at bounding box center [1145, 387] width 94 height 20
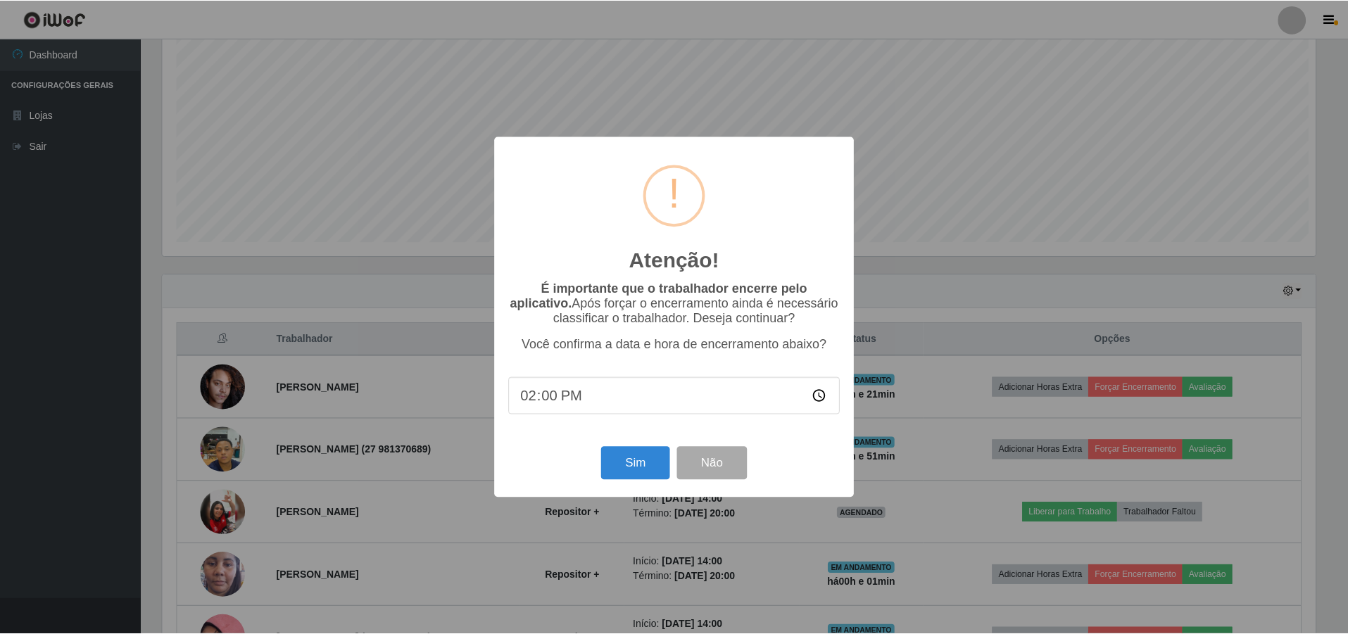
scroll to position [292, 1157]
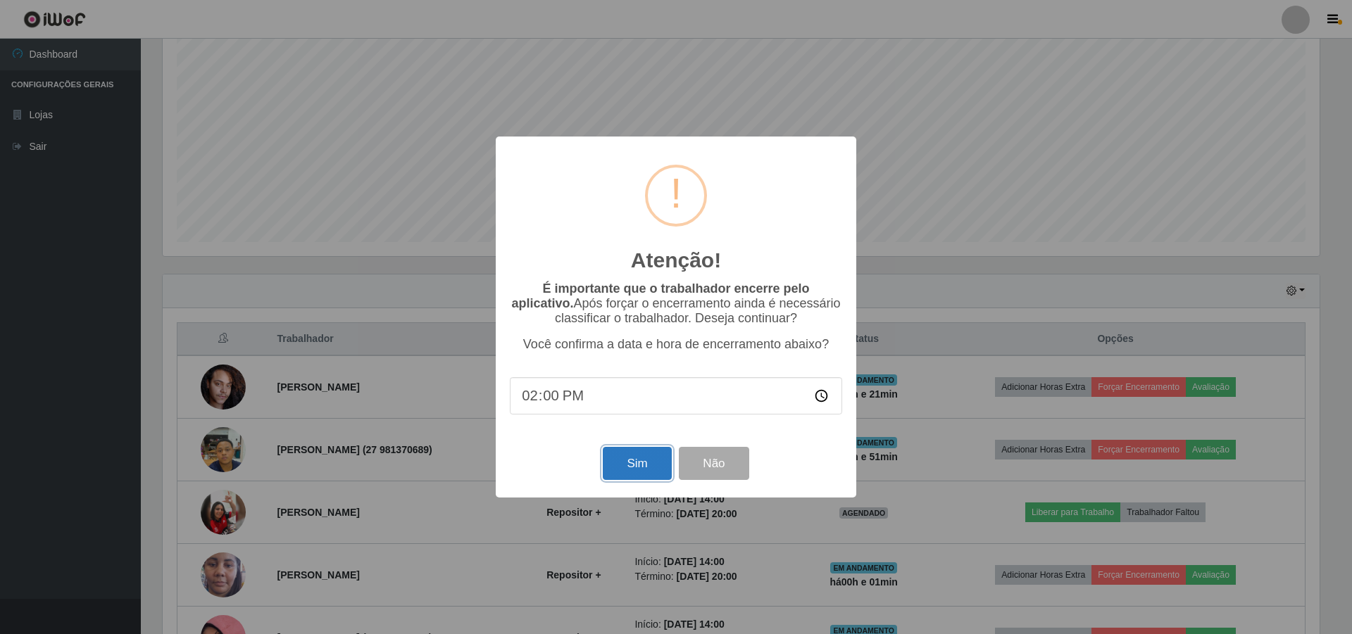
click at [654, 470] on button "Sim" at bounding box center [637, 463] width 68 height 33
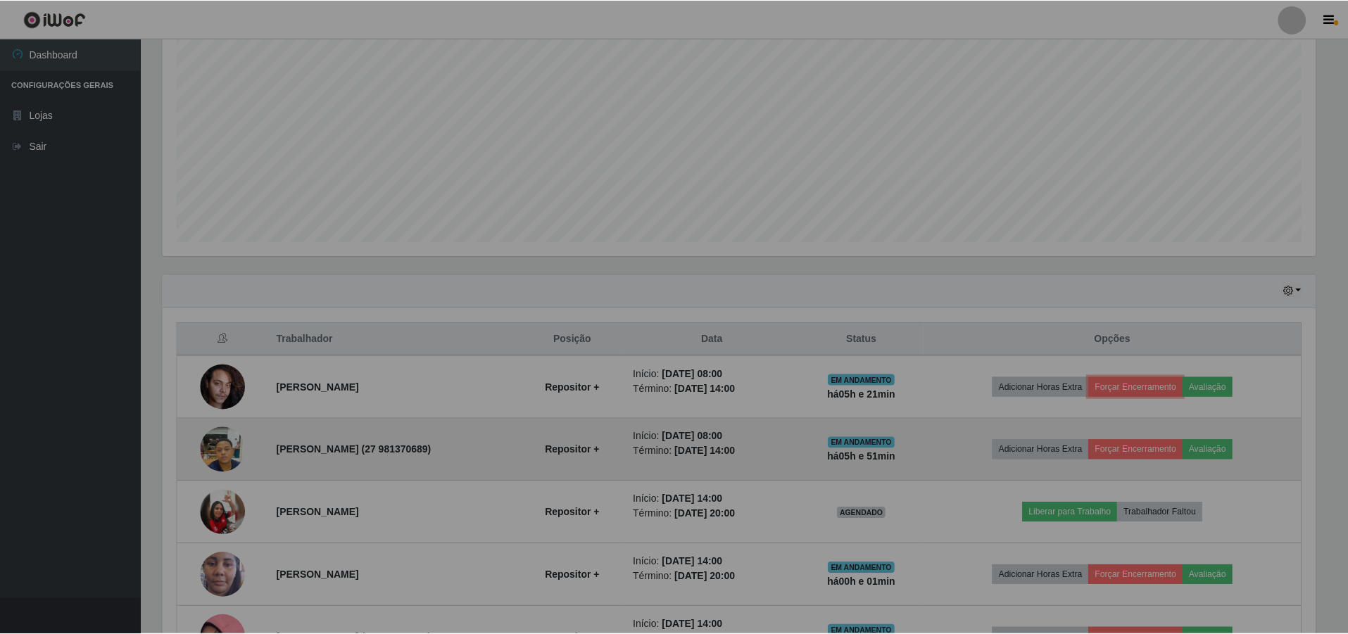
scroll to position [0, 0]
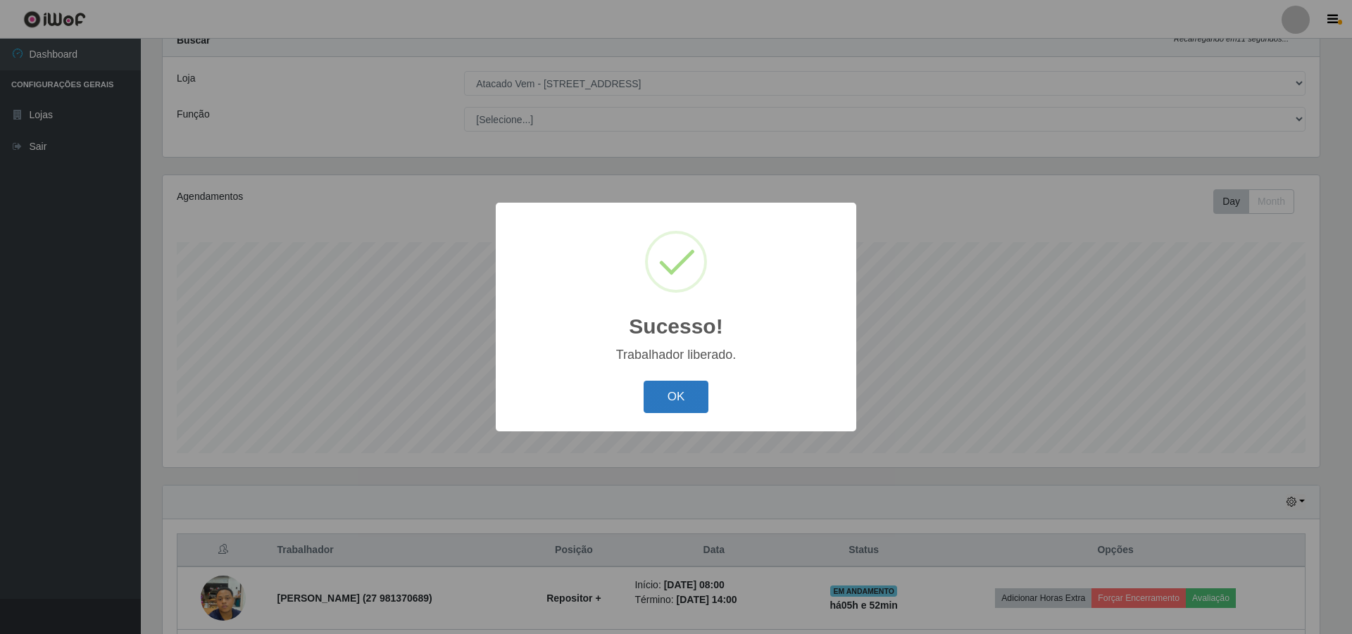
click at [685, 388] on button "OK" at bounding box center [676, 397] width 65 height 33
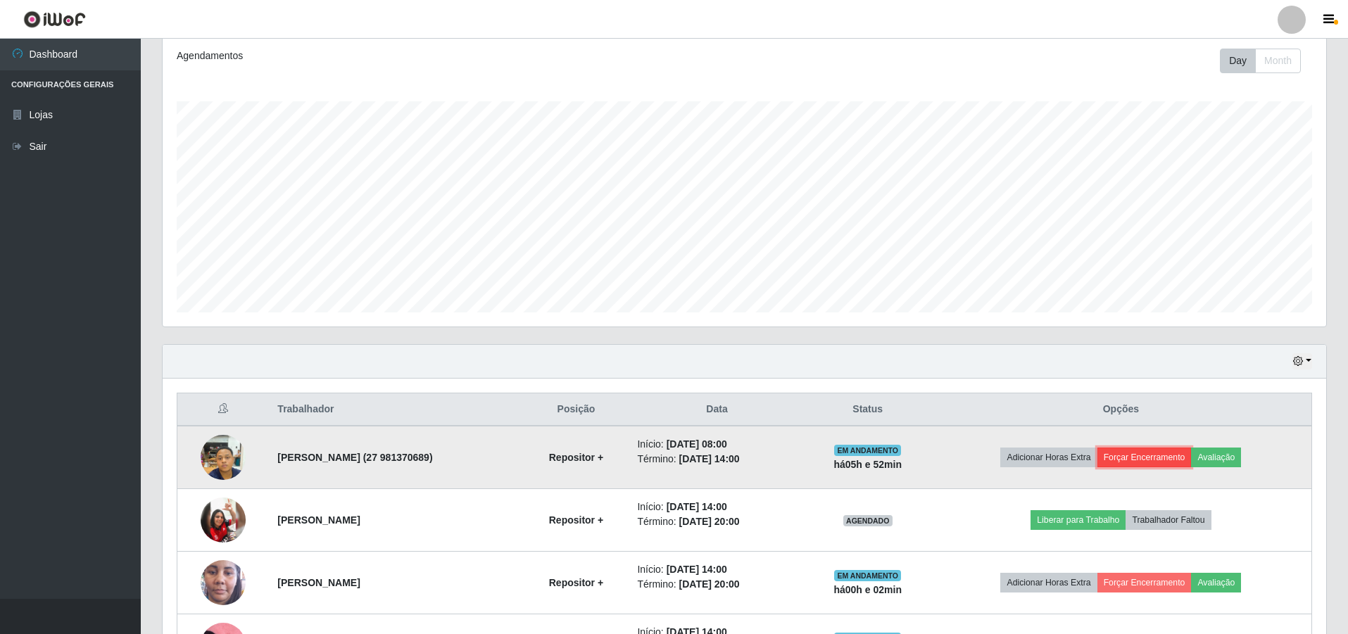
click at [1169, 457] on button "Forçar Encerramento" at bounding box center [1145, 458] width 94 height 20
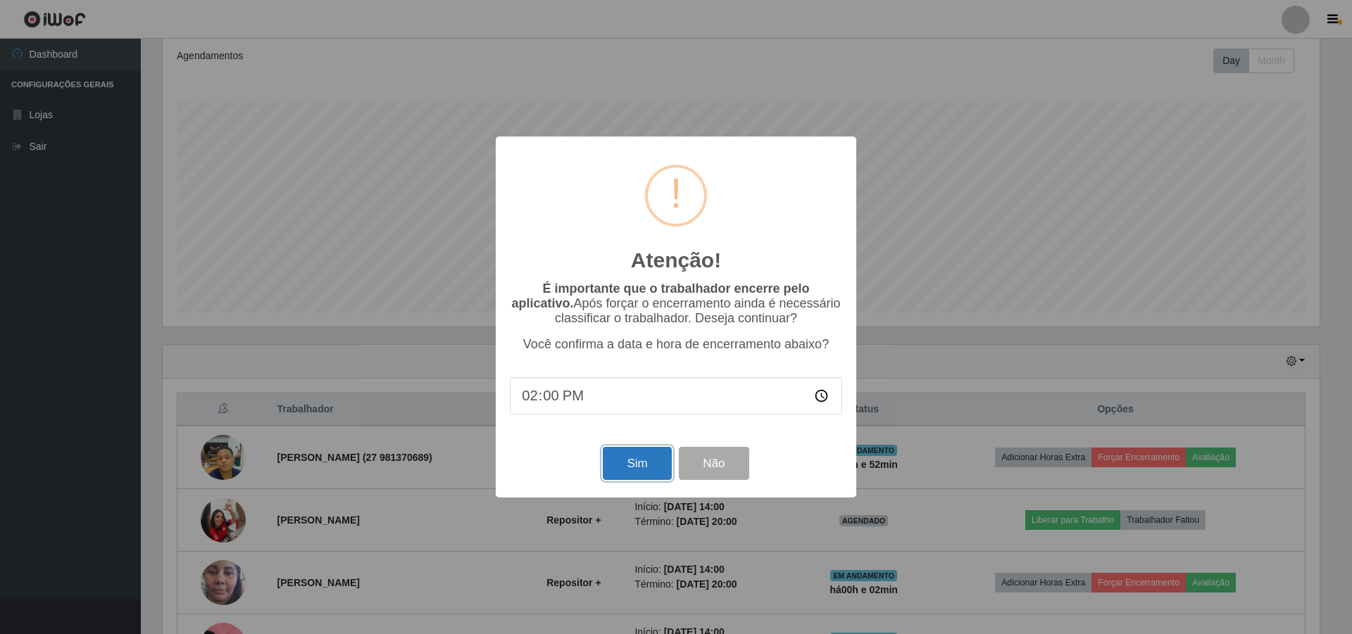
click at [636, 463] on button "Sim" at bounding box center [637, 463] width 68 height 33
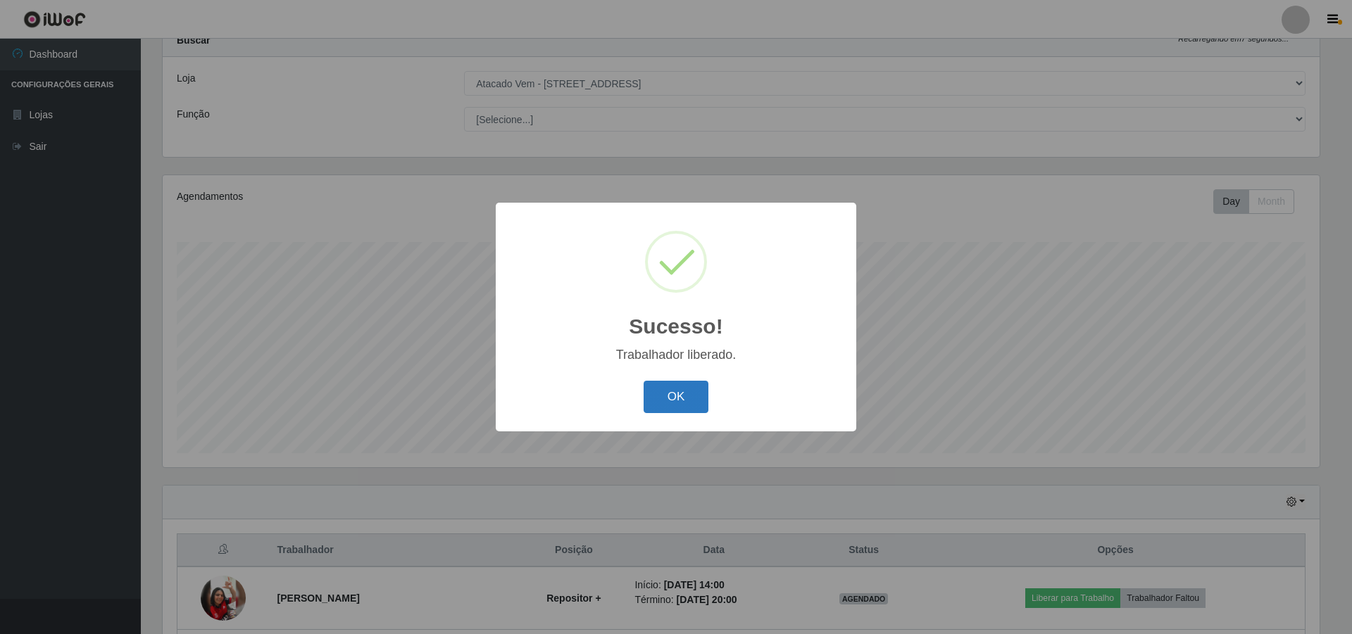
click at [682, 396] on button "OK" at bounding box center [676, 397] width 65 height 33
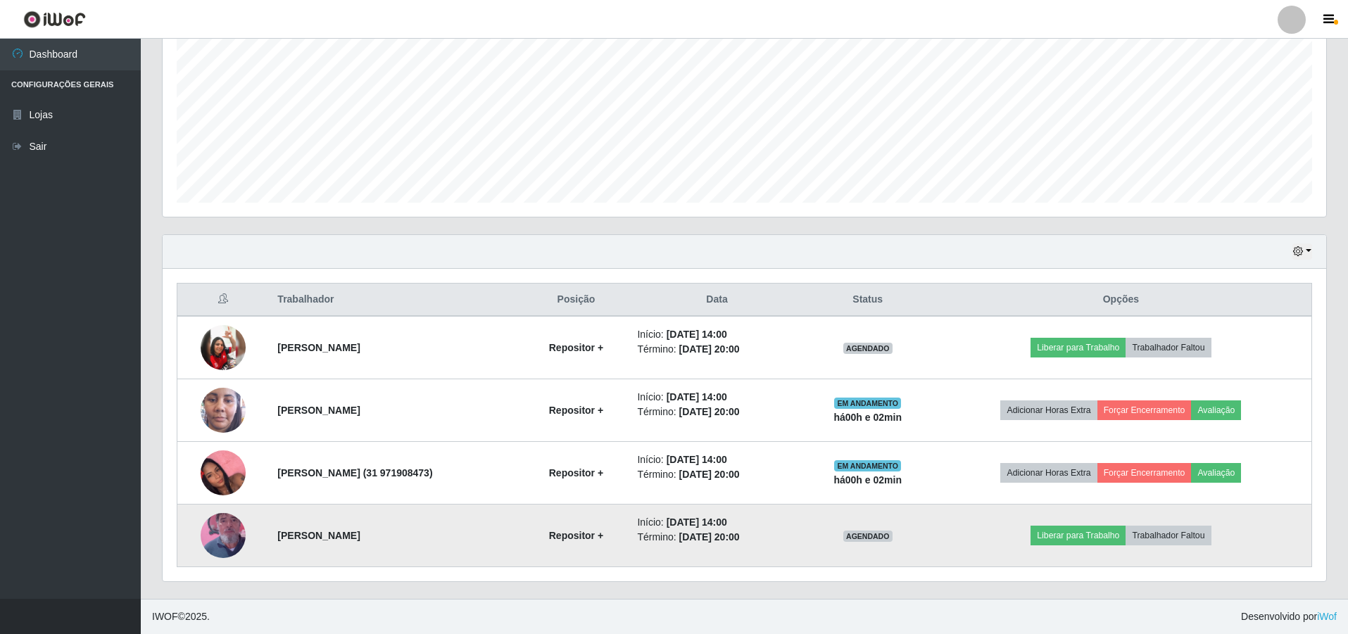
click at [220, 524] on img at bounding box center [223, 536] width 45 height 80
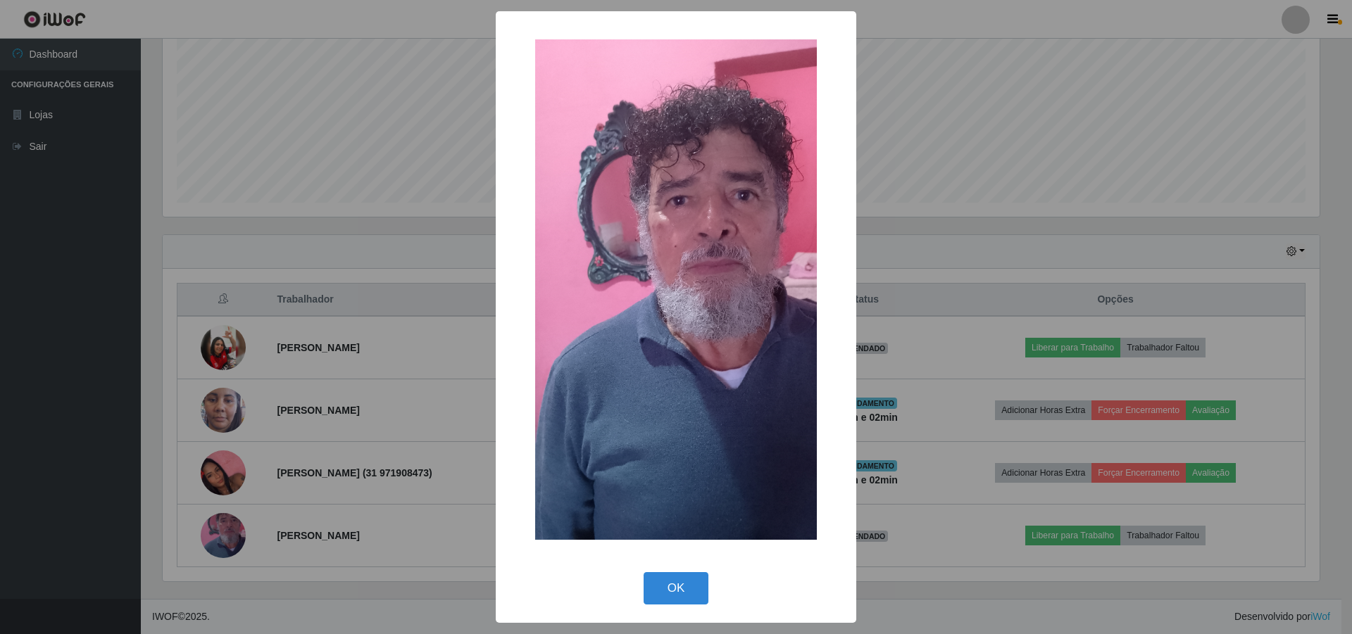
click at [261, 434] on div "× OK Cancel" at bounding box center [676, 317] width 1352 height 634
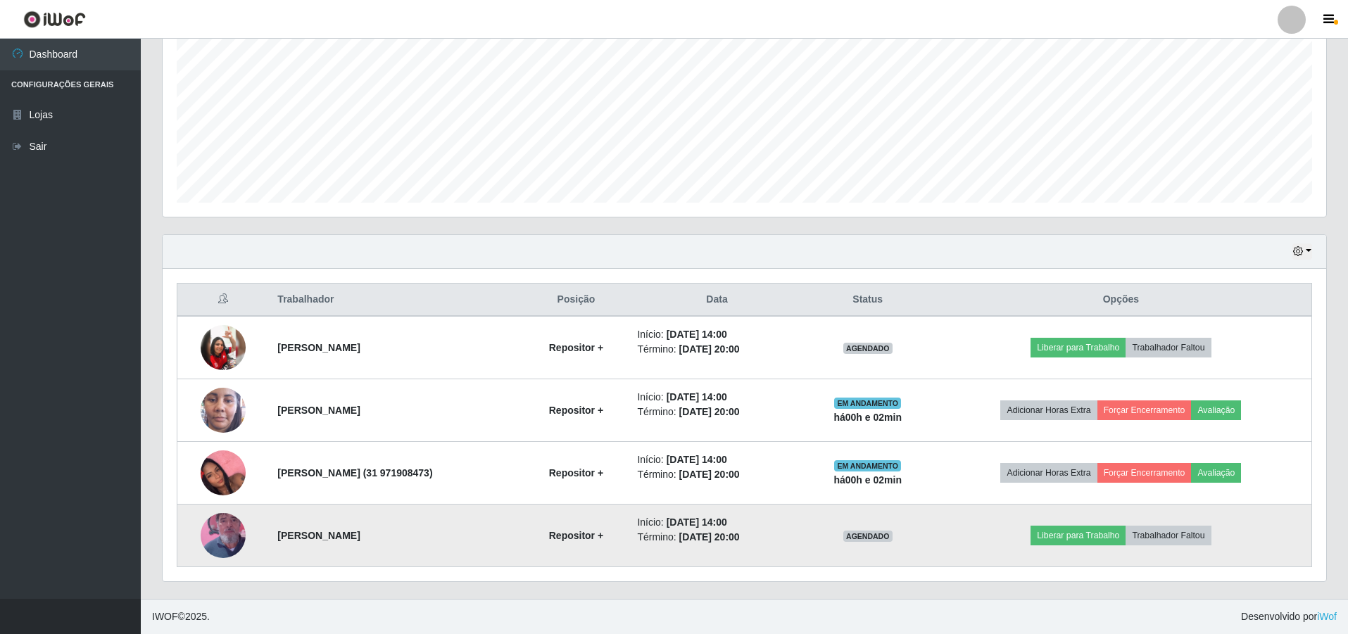
click at [228, 531] on img at bounding box center [223, 536] width 45 height 80
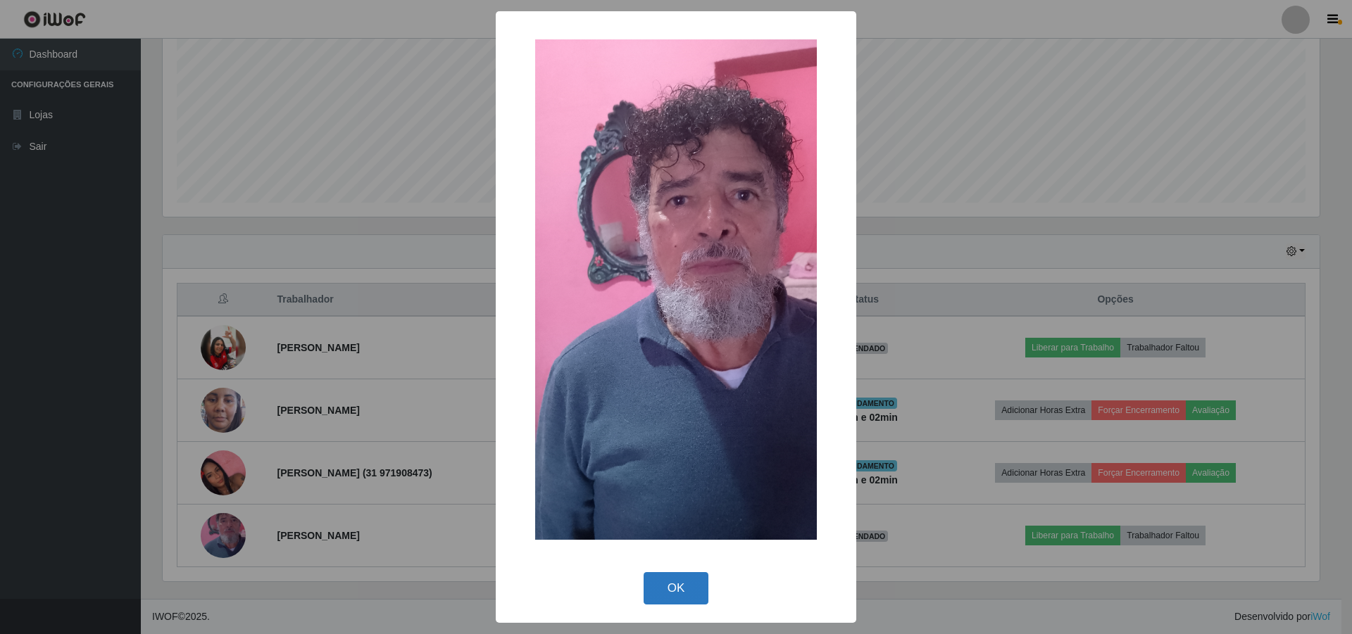
click at [674, 583] on button "OK" at bounding box center [676, 588] width 65 height 33
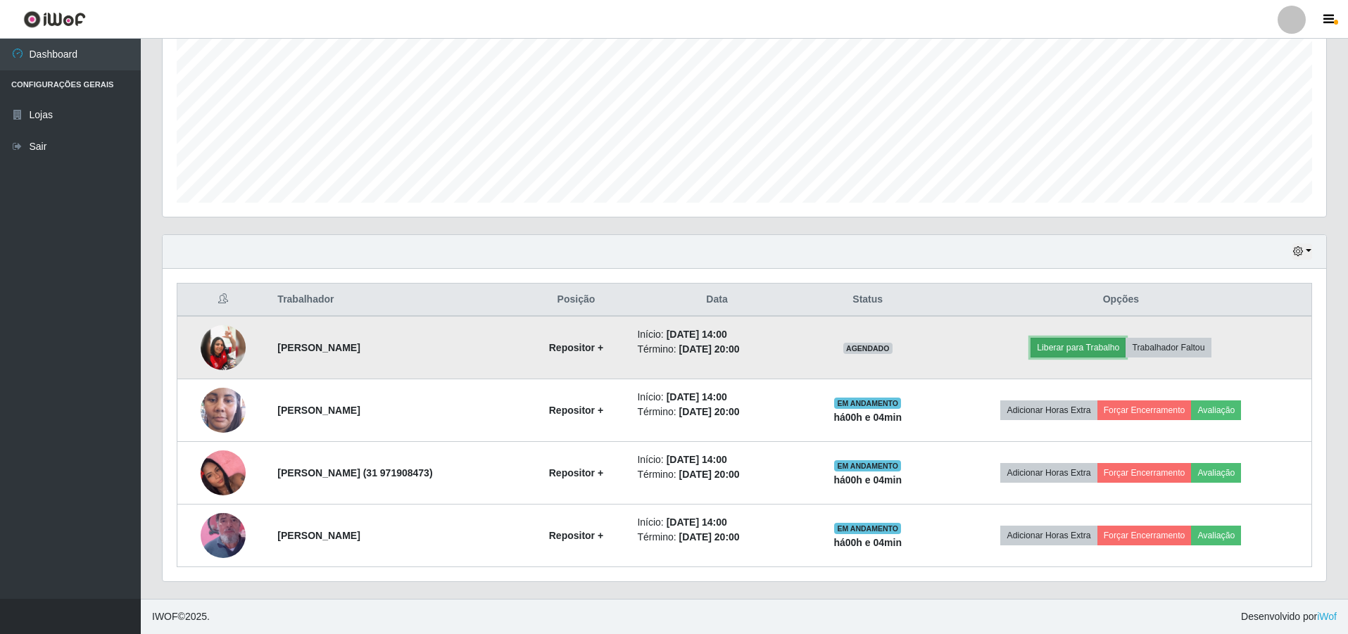
click at [1078, 351] on button "Liberar para Trabalho" at bounding box center [1078, 348] width 95 height 20
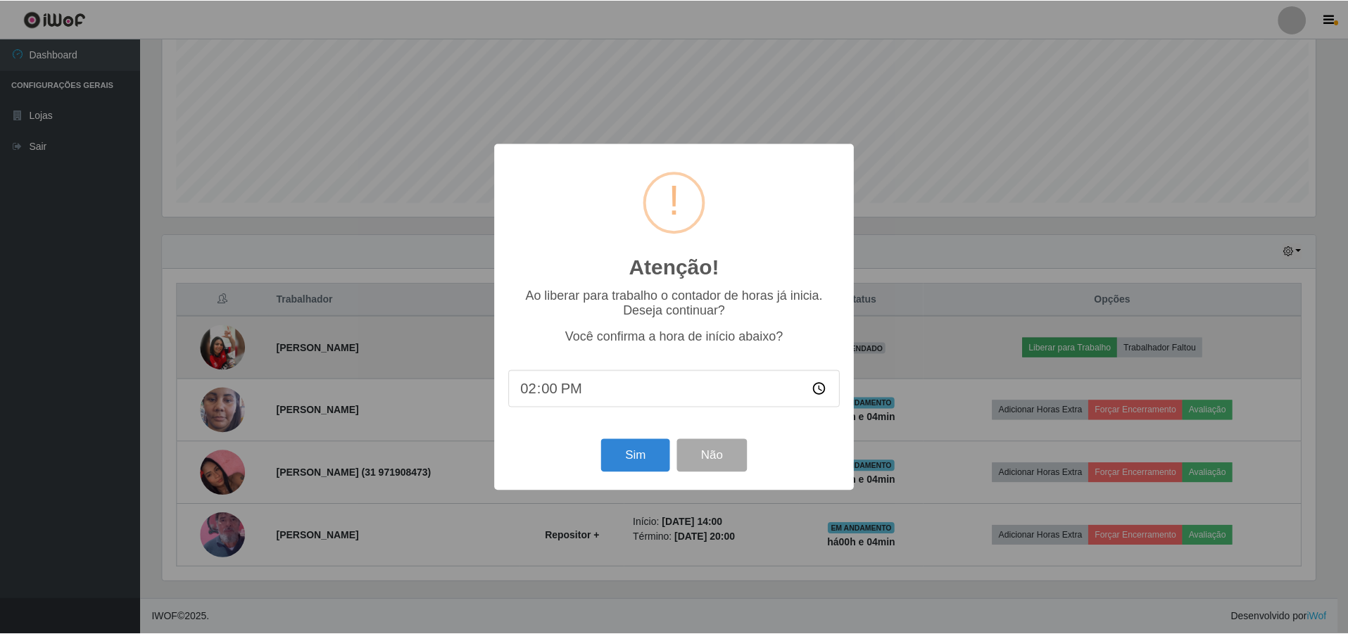
scroll to position [292, 1157]
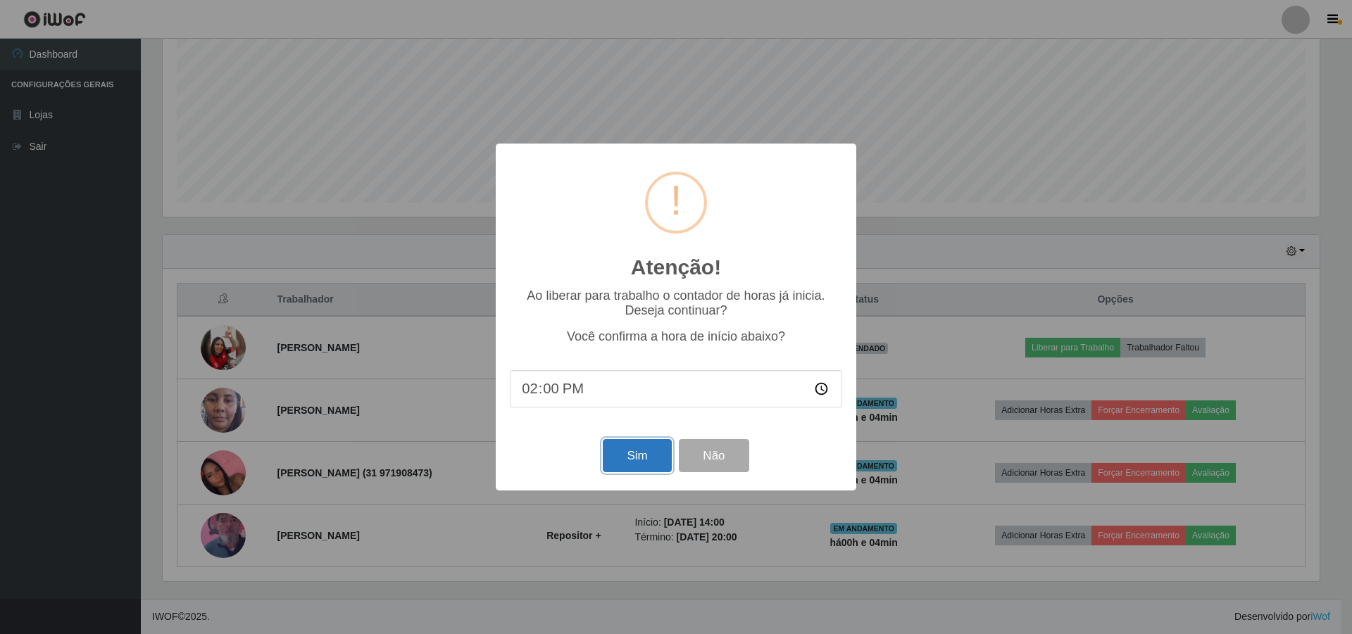
click at [640, 460] on button "Sim" at bounding box center [637, 455] width 68 height 33
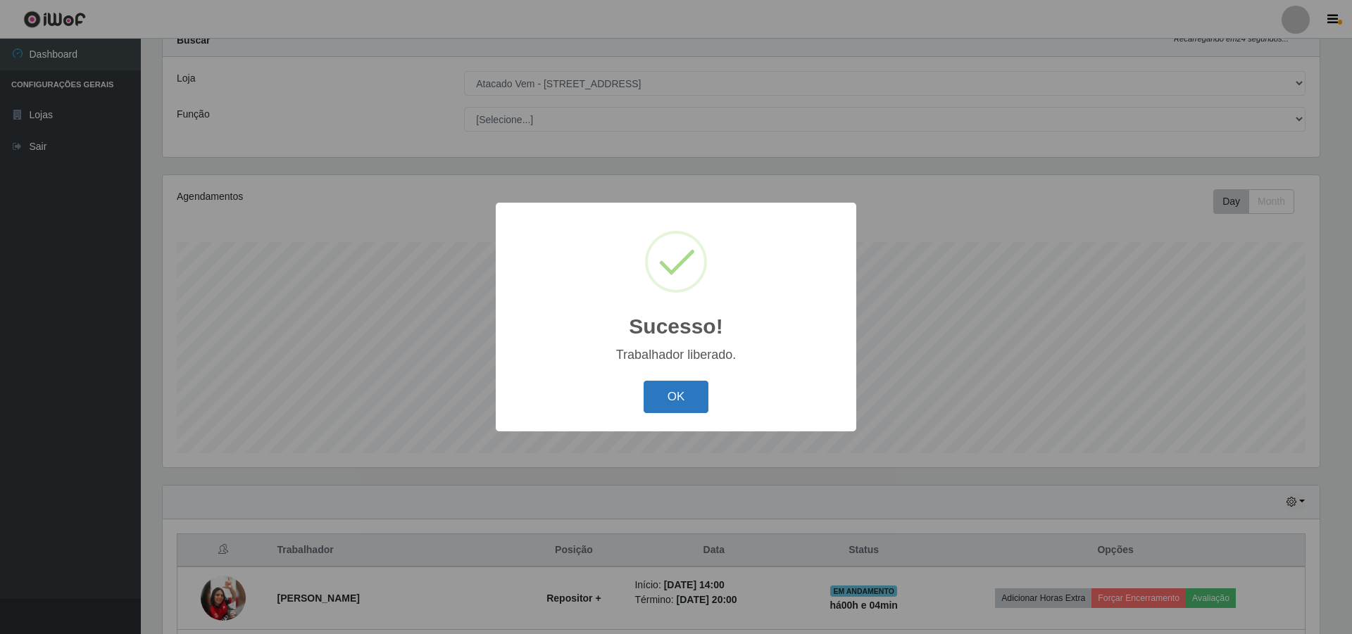
click at [653, 396] on button "OK" at bounding box center [676, 397] width 65 height 33
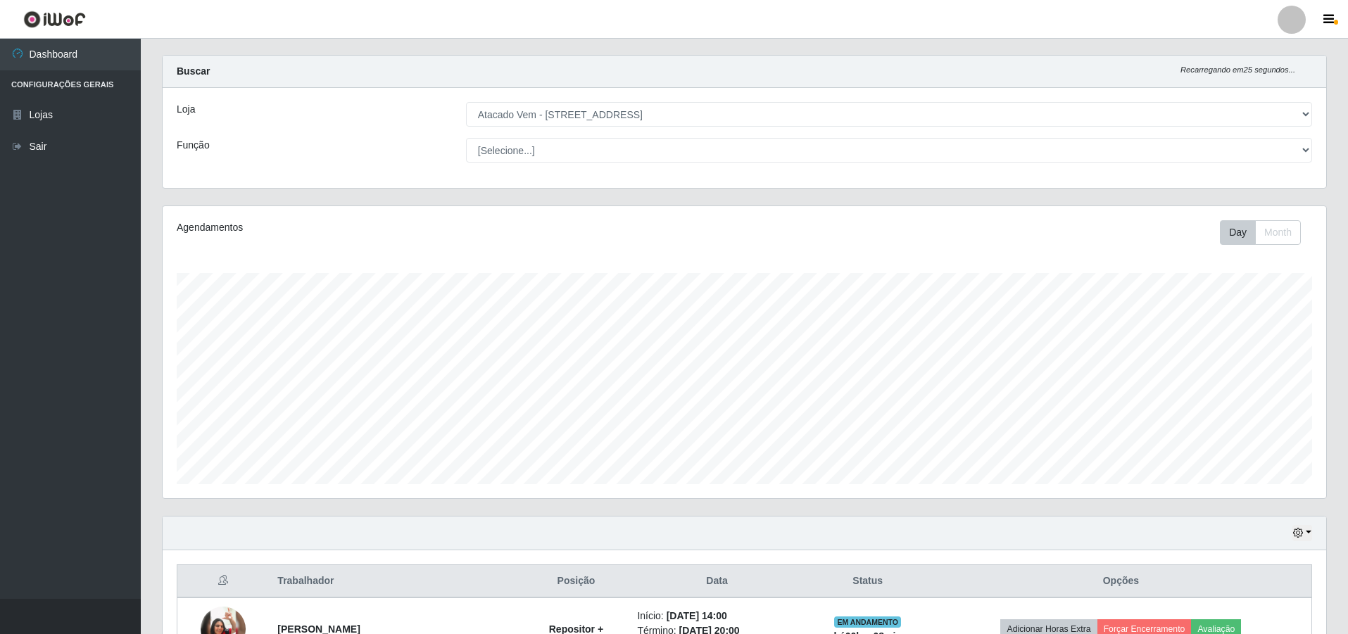
scroll to position [0, 0]
